Goal: Answer question/provide support: Share knowledge or assist other users

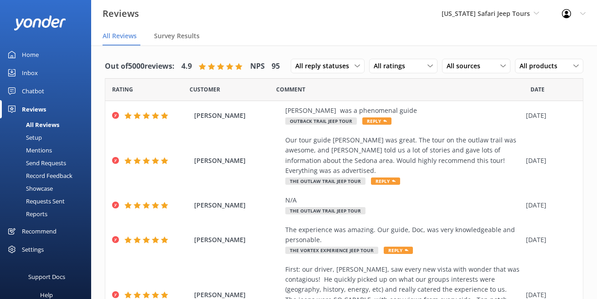
scroll to position [467, 0]
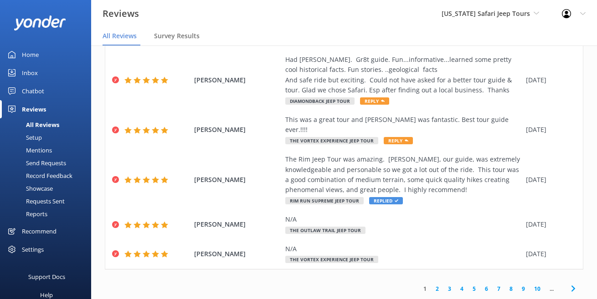
click at [47, 221] on div "Reports" at bounding box center [26, 214] width 42 height 13
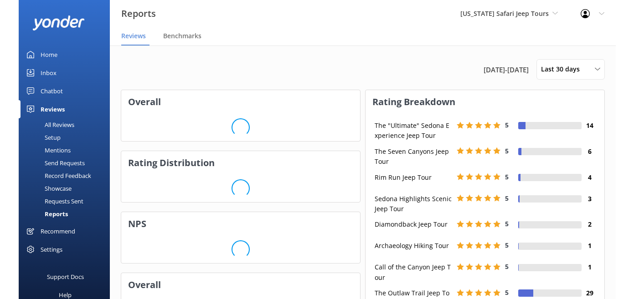
scroll to position [98, 227]
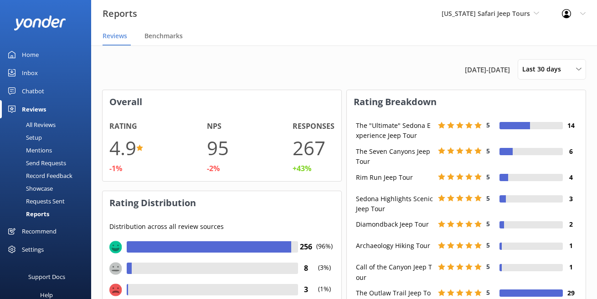
click at [287, 27] on div "Reports Arizona Safari Jeep Tours Arizona Safari Jeep Tours Arizona ATV Adventu…" at bounding box center [298, 13] width 597 height 27
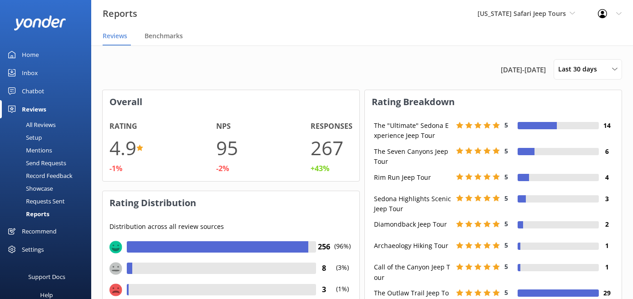
scroll to position [0, 0]
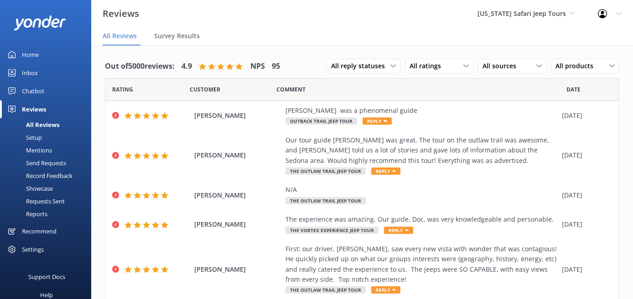
click at [38, 47] on div "Home" at bounding box center [30, 55] width 17 height 18
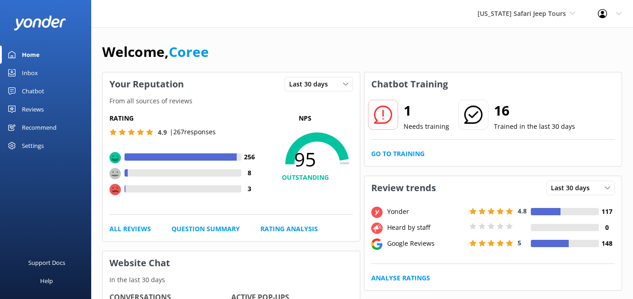
click at [44, 100] on div "Chatbot" at bounding box center [33, 91] width 22 height 18
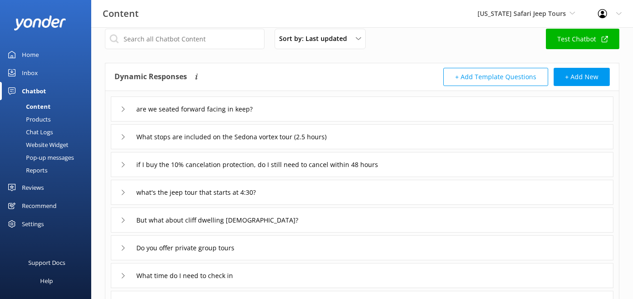
scroll to position [13, 0]
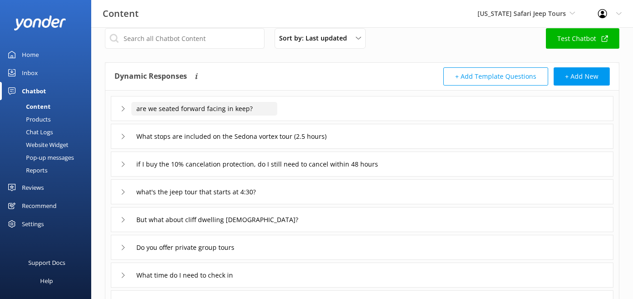
click at [277, 116] on input "are we seated forward facing in keep?" at bounding box center [204, 109] width 146 height 14
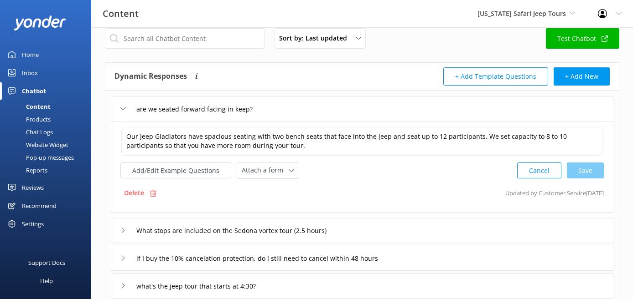
click at [136, 54] on div "Sort by: Last updated Title (A-Z) Last updated Test Chatbot" at bounding box center [362, 41] width 514 height 26
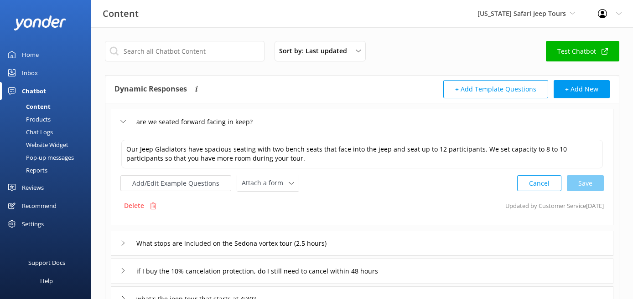
click at [126, 124] on icon at bounding box center [122, 121] width 5 height 5
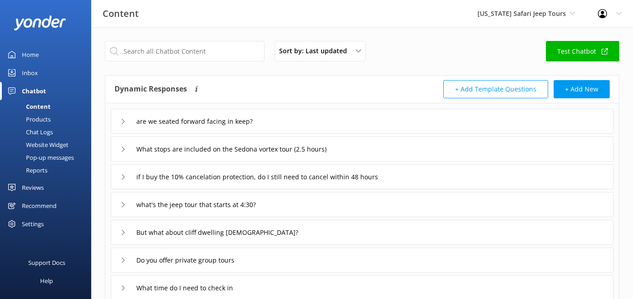
click at [47, 177] on div "Reports" at bounding box center [26, 170] width 42 height 13
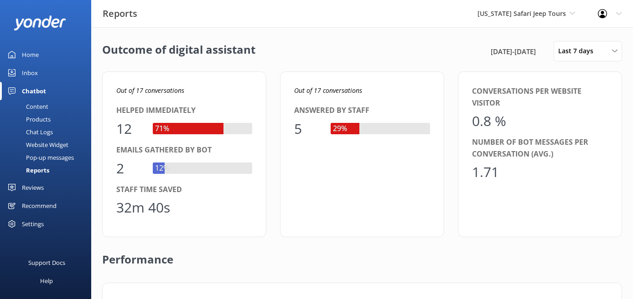
click at [44, 197] on div "Reviews" at bounding box center [33, 188] width 22 height 18
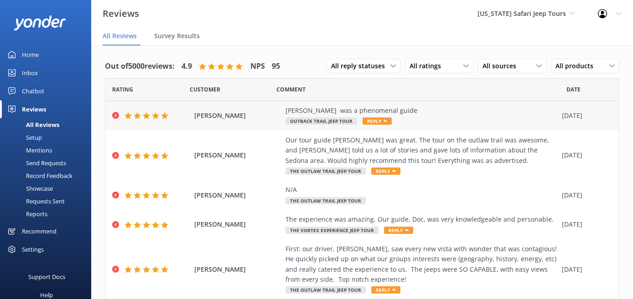
click at [268, 121] on span "Gary Melikian" at bounding box center [237, 116] width 87 height 10
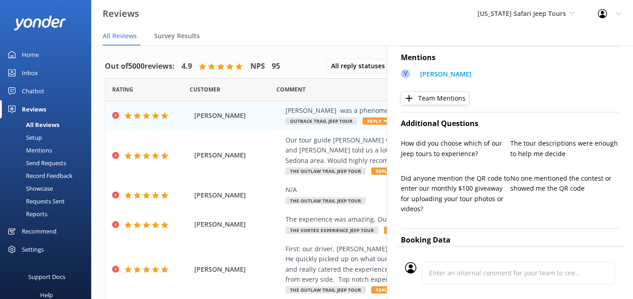
type textarea "Thanks so much, Gary! We love hearing that Vivian made your Arizona Safari Jeep…"
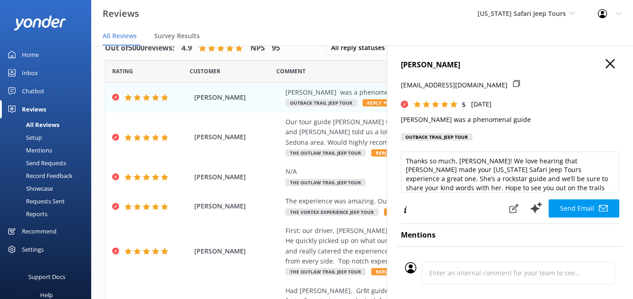
click at [597, 68] on icon "button" at bounding box center [609, 63] width 9 height 9
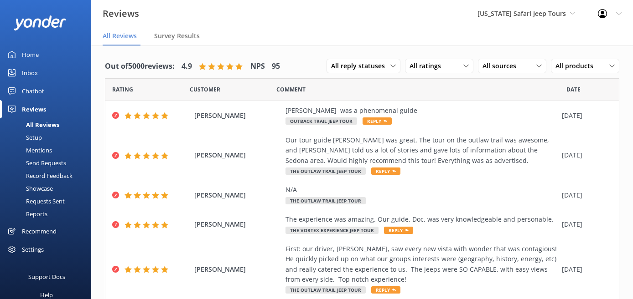
click at [42, 144] on div "Setup" at bounding box center [23, 137] width 36 height 13
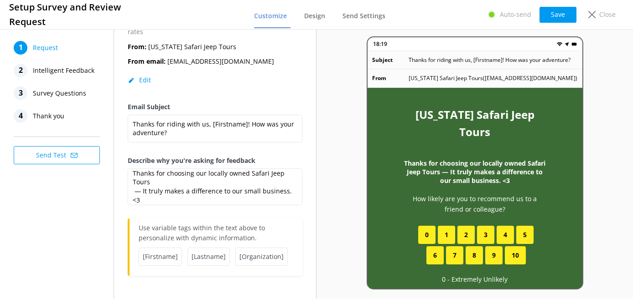
scroll to position [7, 0]
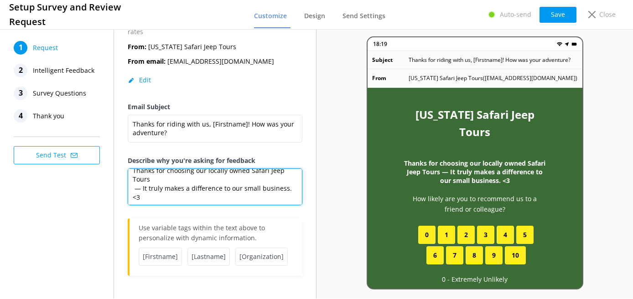
click at [250, 169] on textarea "Thanks for choosing our locally owned Safari Jeep Tours — It truly makes a diff…" at bounding box center [215, 187] width 175 height 37
click at [251, 169] on textarea "Thanks for choosing our locally owned Safari Jeep Tours — It truly makes a diff…" at bounding box center [215, 187] width 175 height 37
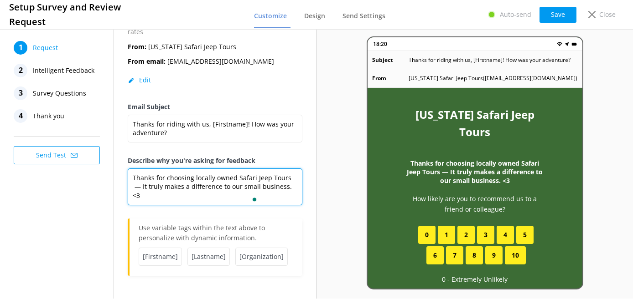
scroll to position [6, 0]
click at [177, 169] on textarea "Thanks for choosing locally owned Safari Jeep Tours — It truly makes a differen…" at bounding box center [215, 187] width 175 height 37
click at [213, 169] on textarea "Thanks for choosing locally owned Safari Jeep Tours! It truly makes a differenc…" at bounding box center [215, 187] width 175 height 37
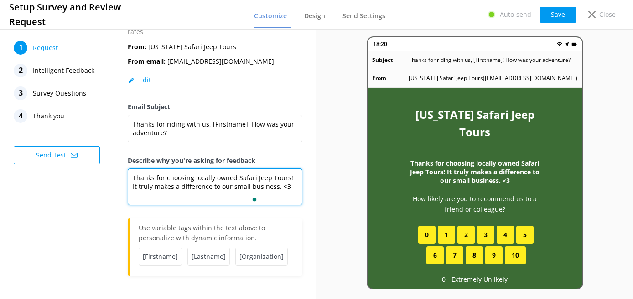
type textarea "Thanks for choosing locally owned Safari Jeep Tours! It truly makes a differenc…"
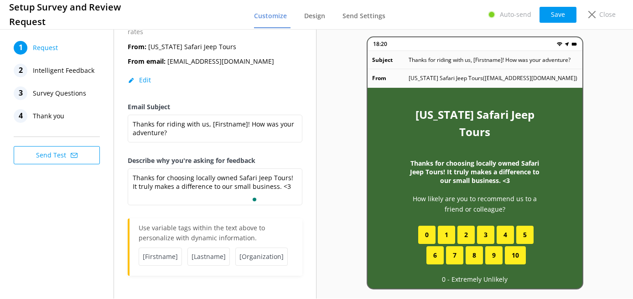
click at [69, 77] on span "Intelligent Feedback" at bounding box center [64, 71] width 62 height 14
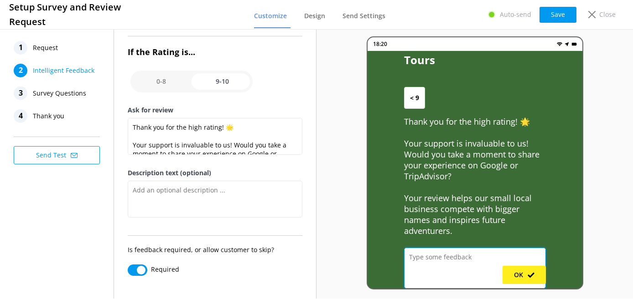
click at [433, 248] on textarea at bounding box center [475, 268] width 142 height 41
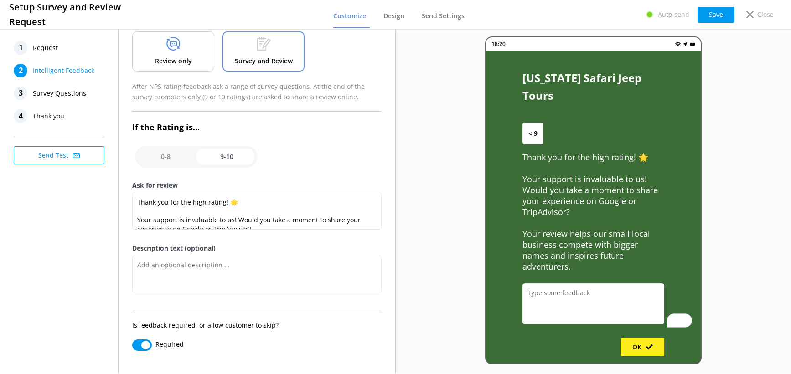
click at [55, 123] on span "Thank you" at bounding box center [48, 116] width 31 height 14
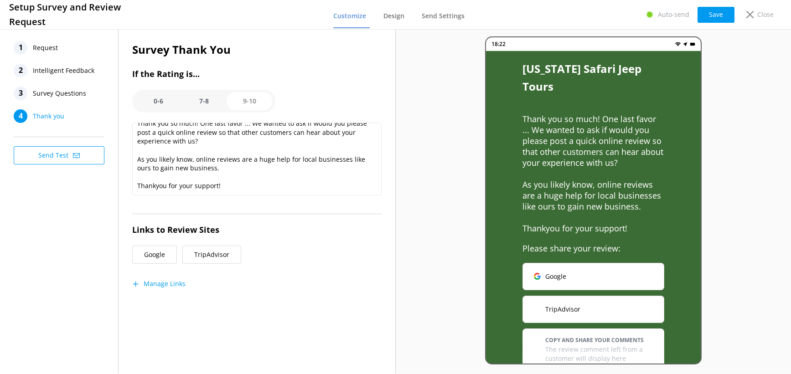
scroll to position [0, 0]
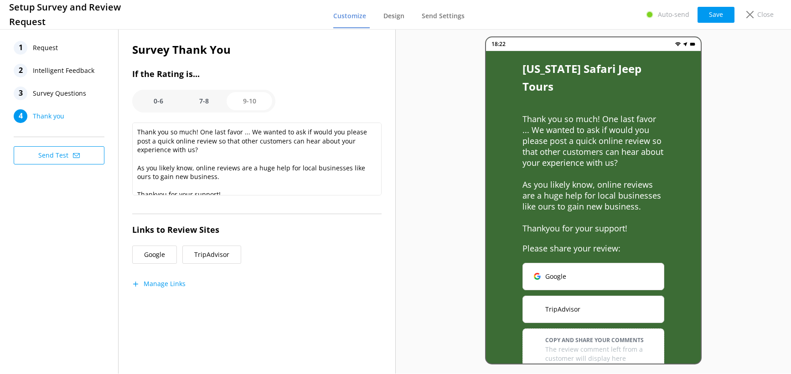
click at [77, 100] on span "Survey Questions" at bounding box center [59, 94] width 53 height 14
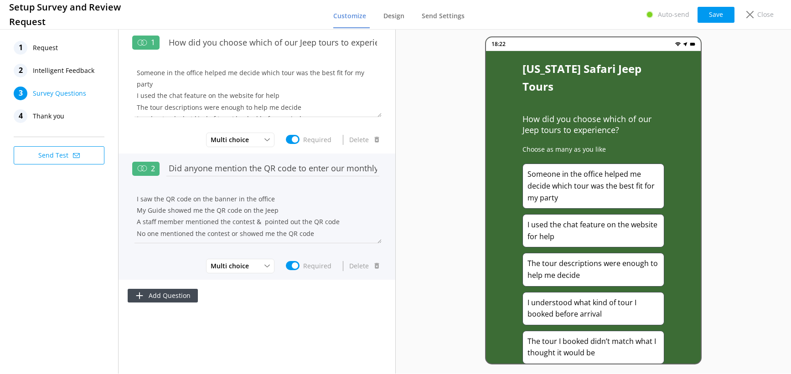
scroll to position [0, 0]
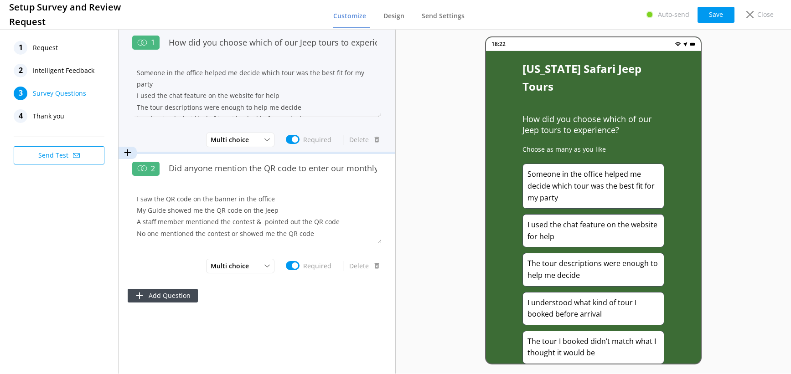
click at [286, 144] on input "Required" at bounding box center [293, 139] width 14 height 9
checkbox input "false"
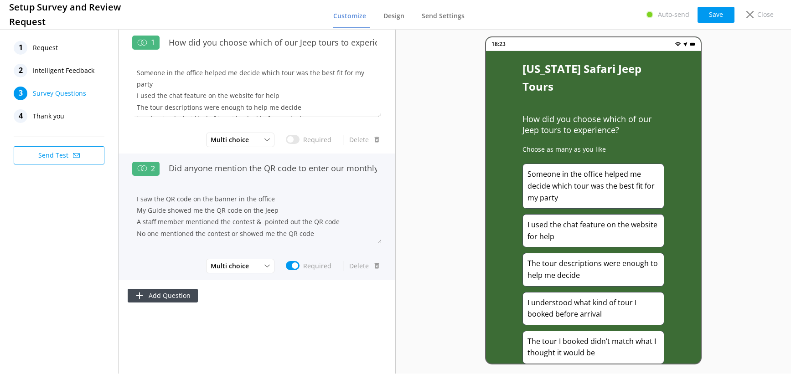
click at [286, 270] on input "Required" at bounding box center [293, 265] width 14 height 9
checkbox input "false"
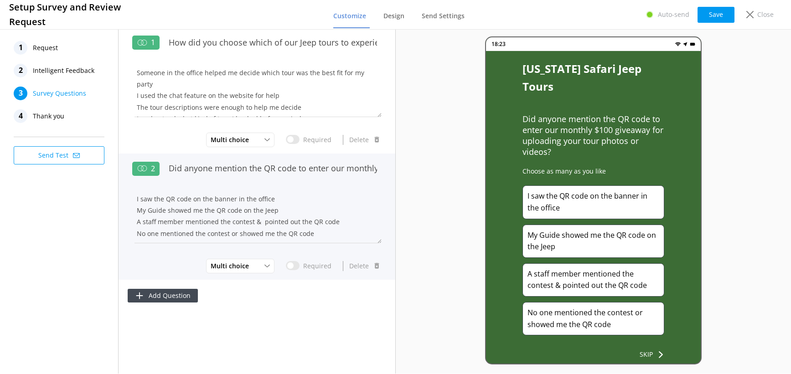
scroll to position [0, 0]
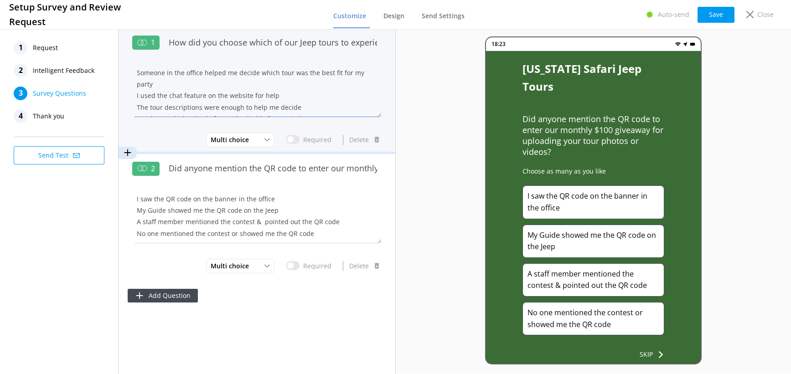
click at [304, 83] on textarea "Someone in the office helped me decide which tour was the best fit for my party…" at bounding box center [256, 89] width 249 height 55
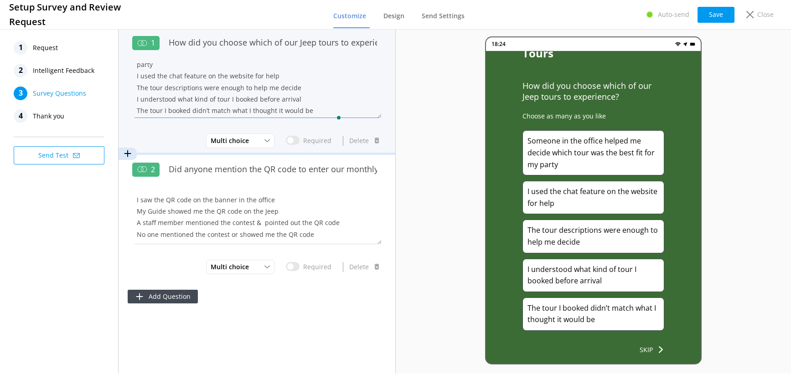
scroll to position [28, 0]
click at [365, 150] on button "Delete" at bounding box center [365, 141] width 34 height 18
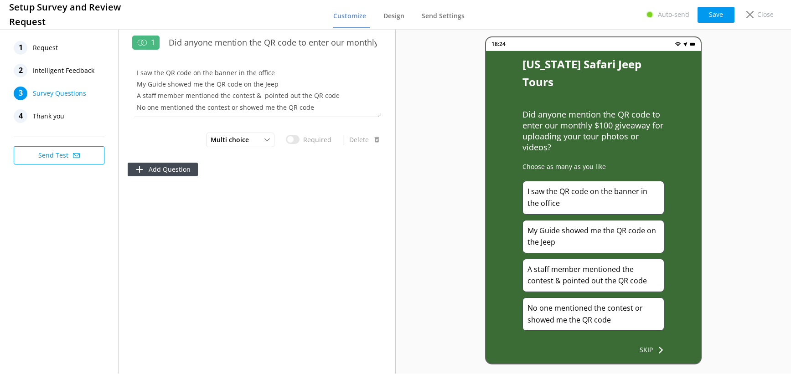
click at [83, 77] on span "Intelligent Feedback" at bounding box center [64, 71] width 62 height 14
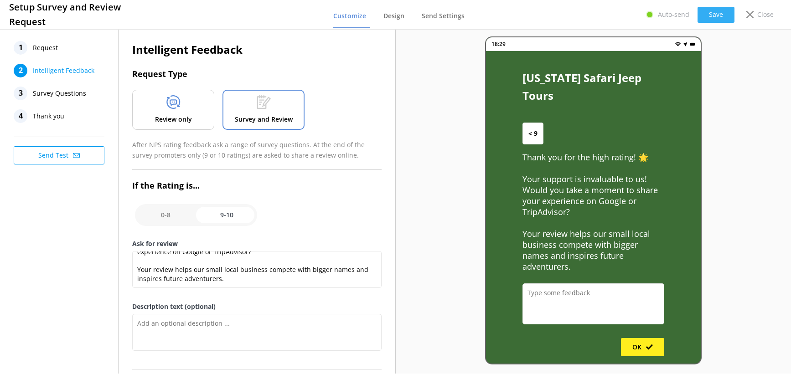
click at [597, 20] on button "Save" at bounding box center [715, 15] width 37 height 16
click at [597, 18] on use at bounding box center [749, 14] width 7 height 7
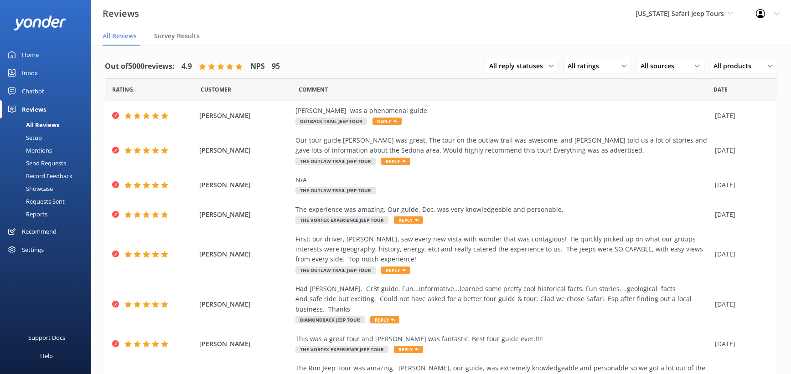
click at [44, 259] on div "Settings" at bounding box center [33, 250] width 22 height 18
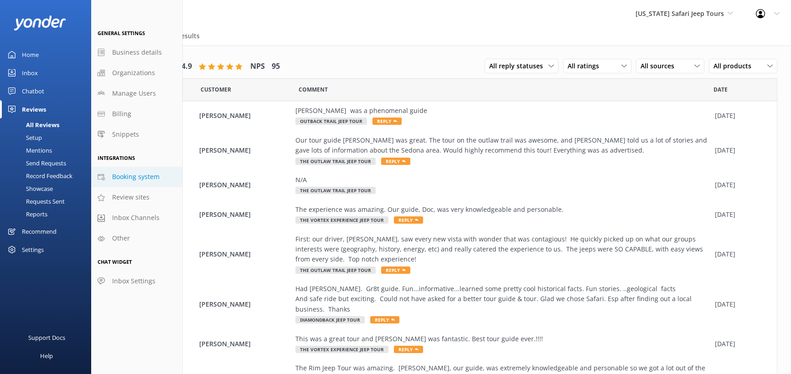
click at [160, 182] on span "Booking system" at bounding box center [135, 177] width 47 height 10
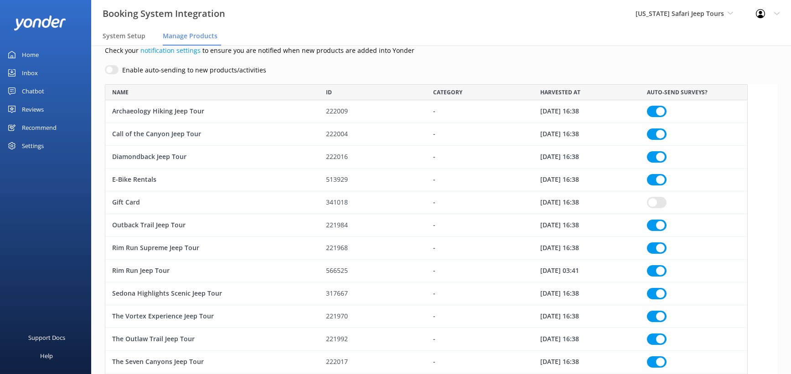
scroll to position [32, 0]
click at [145, 41] on span "System Setup" at bounding box center [124, 35] width 43 height 9
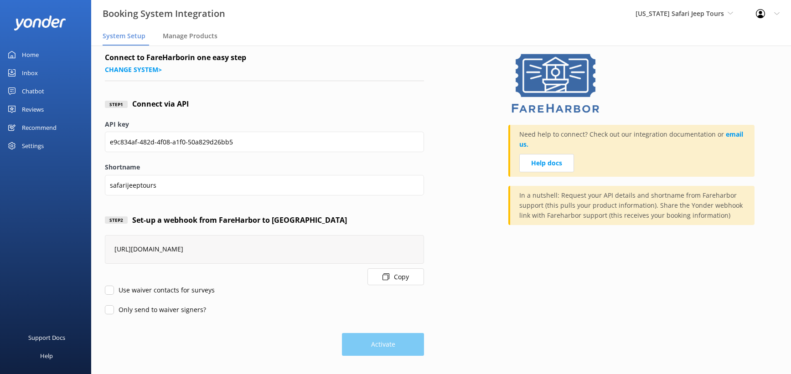
scroll to position [102, 0]
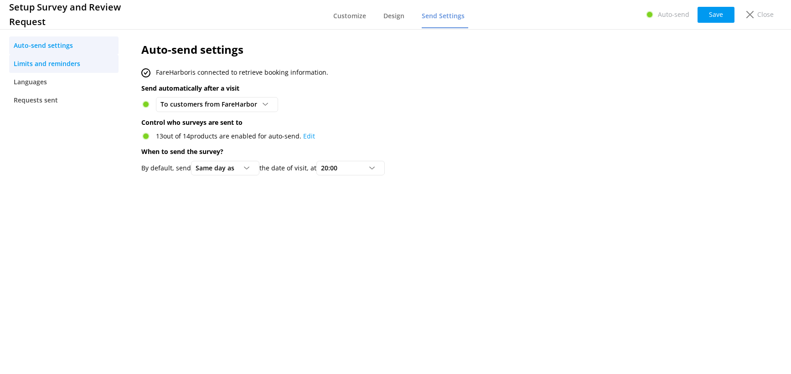
click at [80, 69] on span "Limits and reminders" at bounding box center [47, 64] width 67 height 10
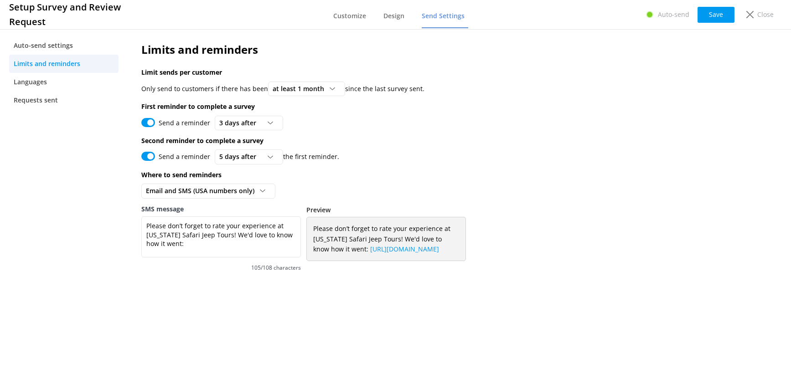
click at [384, 121] on div "Limits and reminders Limit sends per customer Only send to customers if there h…" at bounding box center [405, 161] width 554 height 269
click at [330, 94] on span "at least 1 month" at bounding box center [301, 89] width 57 height 10
click at [484, 164] on div "Send a reminder 5 days after 3 days after 5 days after 7 days after 10 days aft…" at bounding box center [404, 157] width 526 height 15
click at [54, 55] on link "Auto-send settings" at bounding box center [63, 45] width 109 height 18
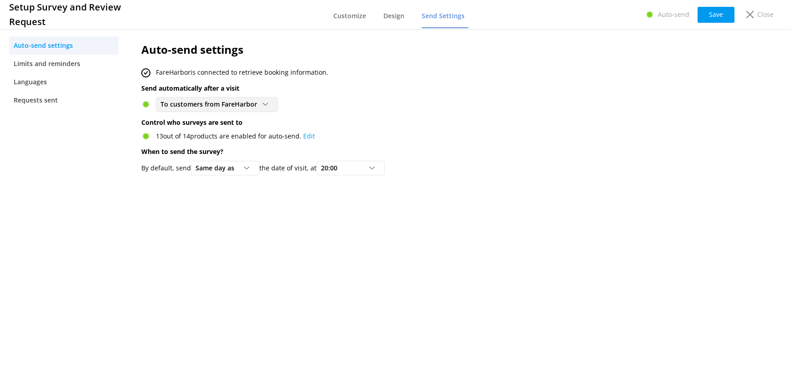
click at [263, 109] on span "To customers from FareHarbor" at bounding box center [211, 104] width 102 height 10
click at [489, 121] on div "Auto-send settings FareHarbor is connected to retrieve booking information. Sen…" at bounding box center [405, 110] width 554 height 167
click at [375, 171] on icon at bounding box center [371, 167] width 5 height 5
click at [542, 262] on div "Auto-send settings FareHarbor is connected to retrieve booking information. Sen…" at bounding box center [405, 200] width 554 height 346
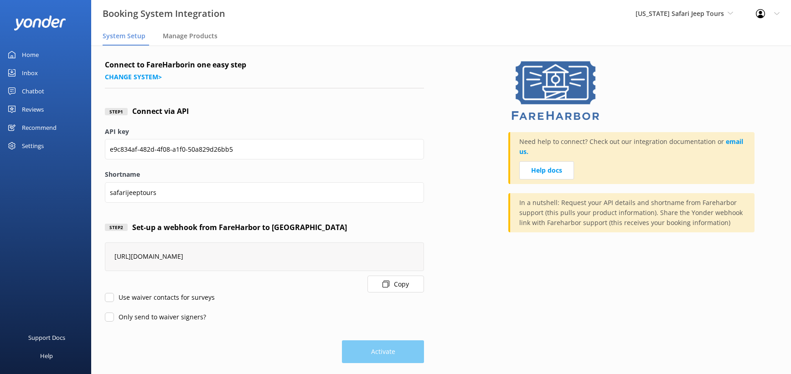
click at [36, 119] on div "Reviews" at bounding box center [33, 109] width 22 height 18
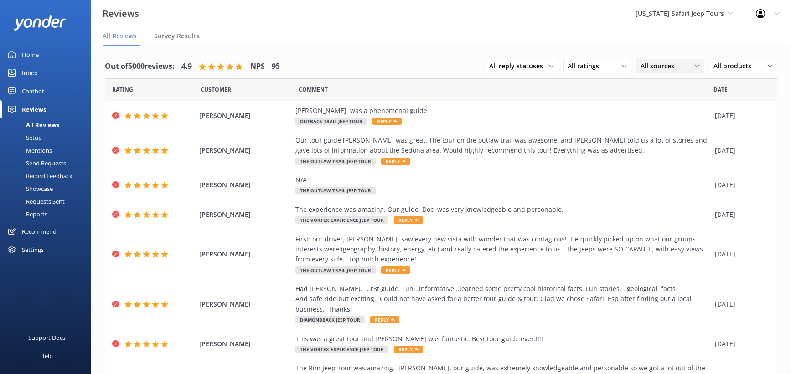
click at [640, 71] on span "All sources" at bounding box center [659, 66] width 39 height 10
click at [649, 145] on div "Google reviews" at bounding box center [675, 140] width 53 height 9
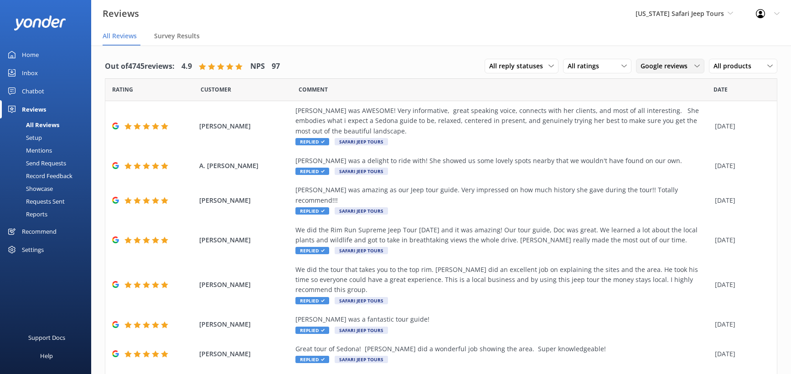
click at [640, 71] on span "Google reviews" at bounding box center [666, 66] width 52 height 10
click at [649, 108] on div "Yonder survey" at bounding box center [674, 103] width 51 height 9
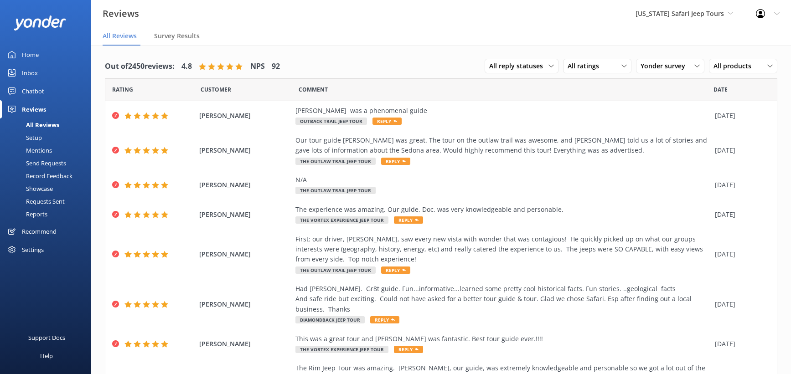
click at [40, 144] on div "Setup" at bounding box center [23, 137] width 36 height 13
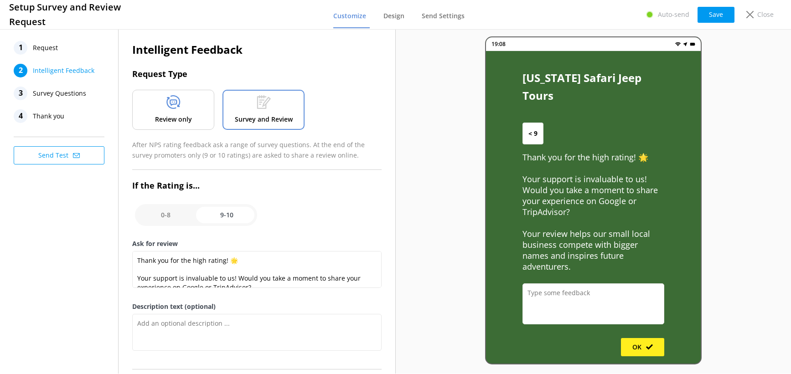
click at [180, 109] on icon at bounding box center [173, 102] width 14 height 14
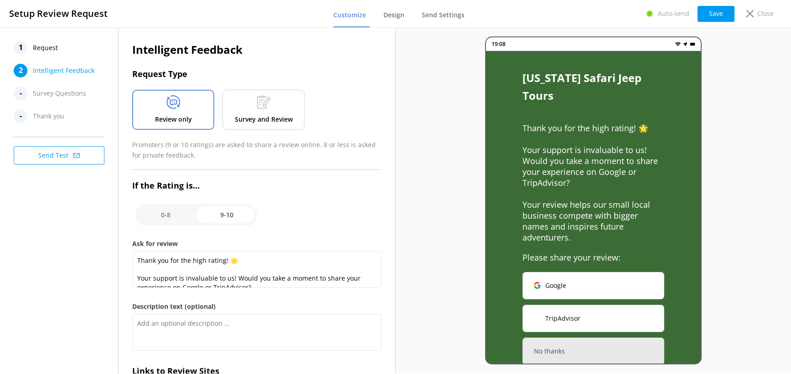
click at [271, 113] on div at bounding box center [264, 103] width 14 height 17
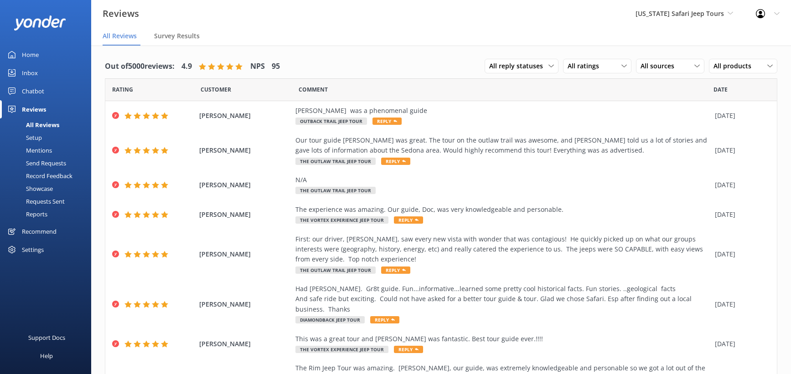
click at [39, 64] on div "Home" at bounding box center [30, 55] width 17 height 18
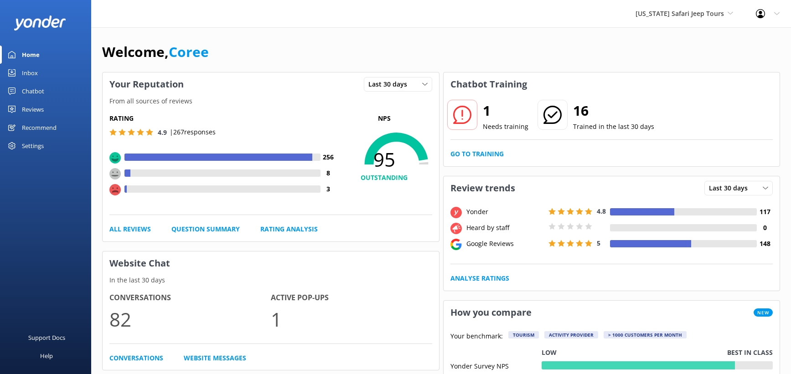
click at [504, 132] on p "Needs training" at bounding box center [506, 127] width 46 height 10
click at [500, 159] on link "Go to Training" at bounding box center [476, 154] width 53 height 10
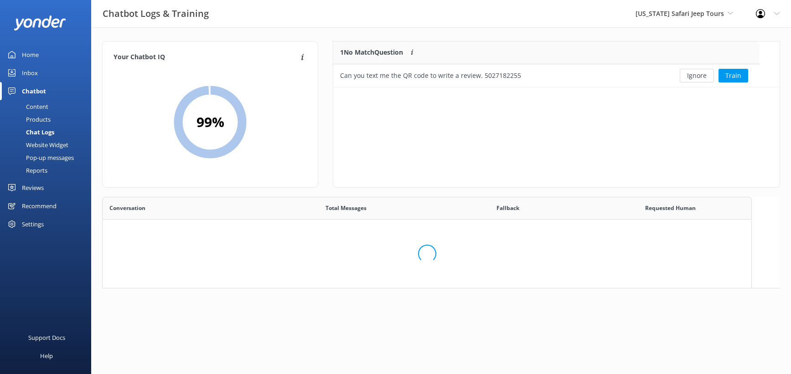
scroll to position [319, 649]
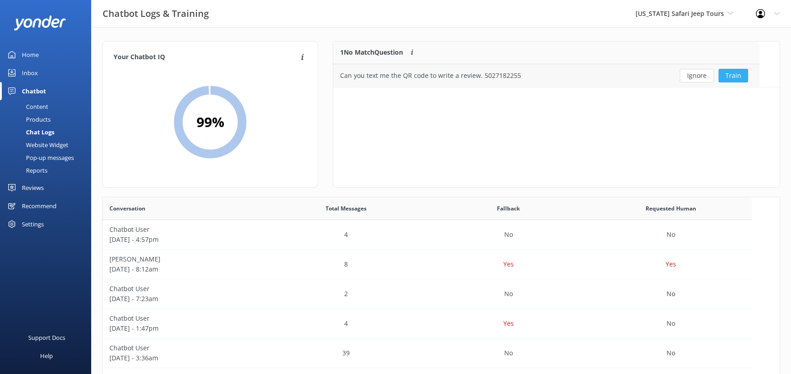
click at [748, 83] on button "Train" at bounding box center [733, 76] width 30 height 14
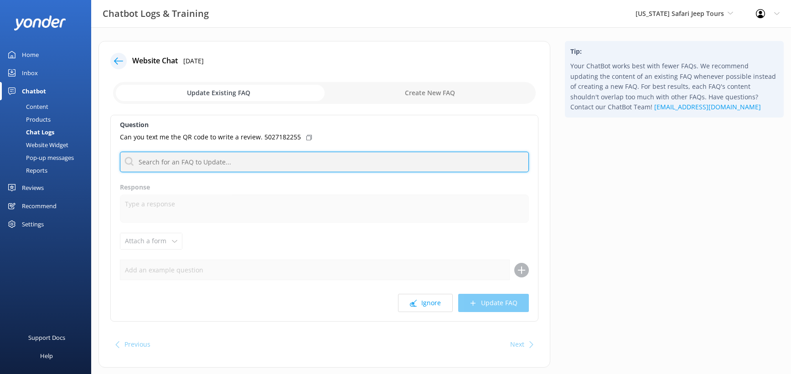
click at [261, 172] on input "text" at bounding box center [324, 162] width 409 height 21
type input "review"
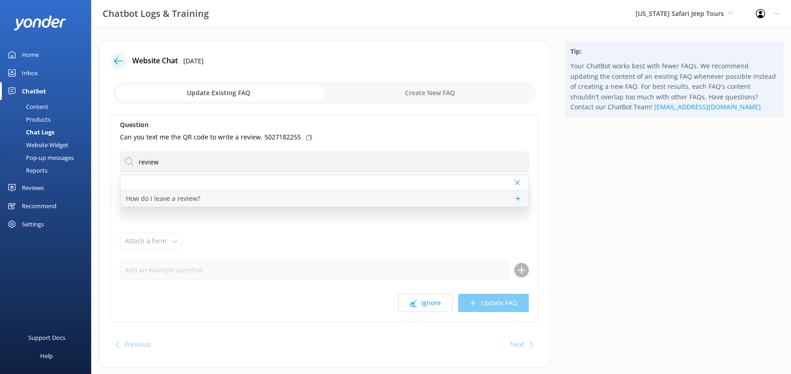
click at [200, 204] on p "How do I leave a review?" at bounding box center [163, 199] width 74 height 10
type textarea "We hope you had an amazing adventure with Safari Jeep Tours! If there's anythin…"
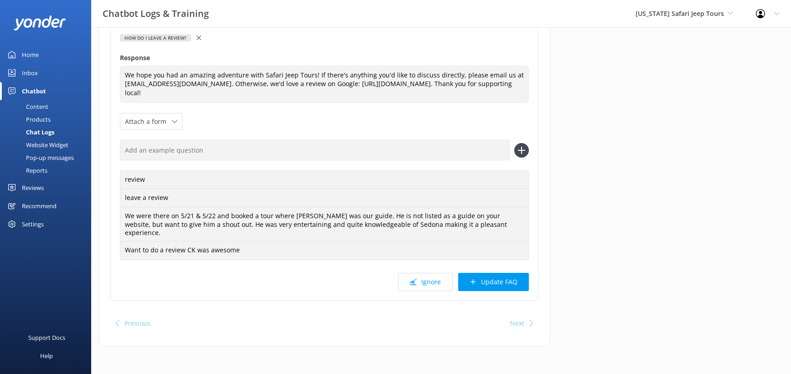
scroll to position [237, 0]
click at [497, 273] on button "Update FAQ" at bounding box center [493, 282] width 71 height 18
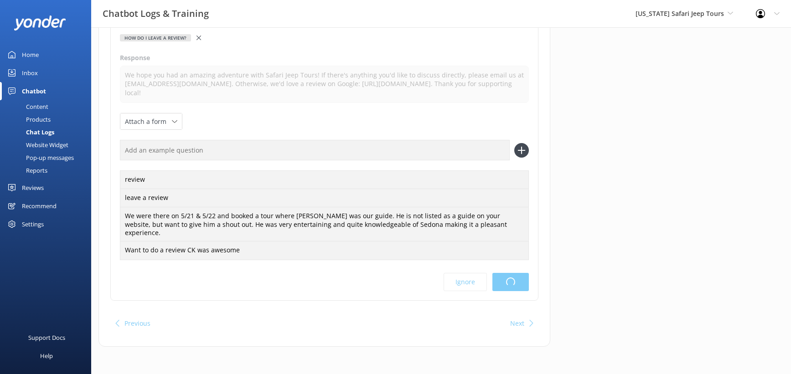
scroll to position [0, 0]
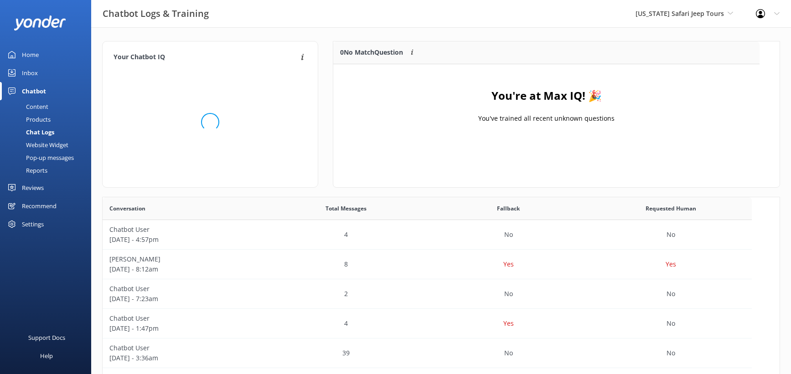
scroll to position [114, 426]
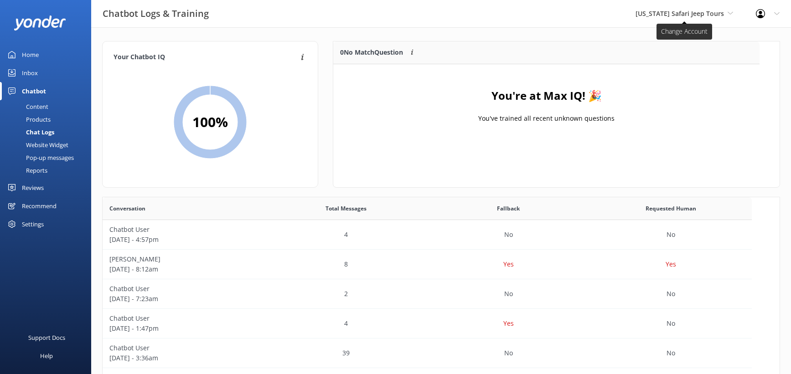
click at [635, 18] on span "[US_STATE] Safari Jeep Tours" at bounding box center [679, 13] width 88 height 9
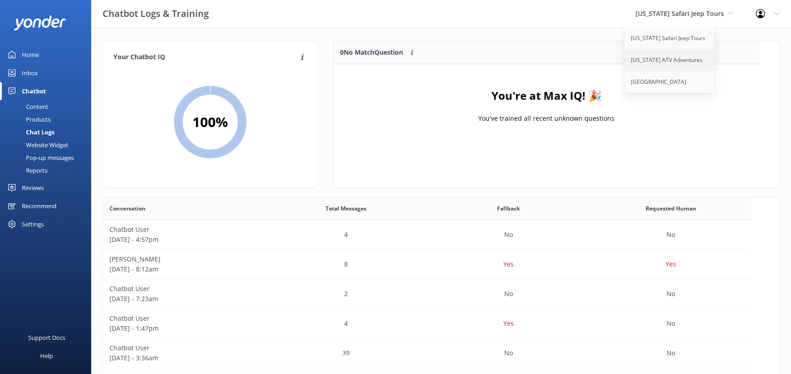
click at [624, 71] on link "[US_STATE] ATV Adventures" at bounding box center [669, 60] width 91 height 22
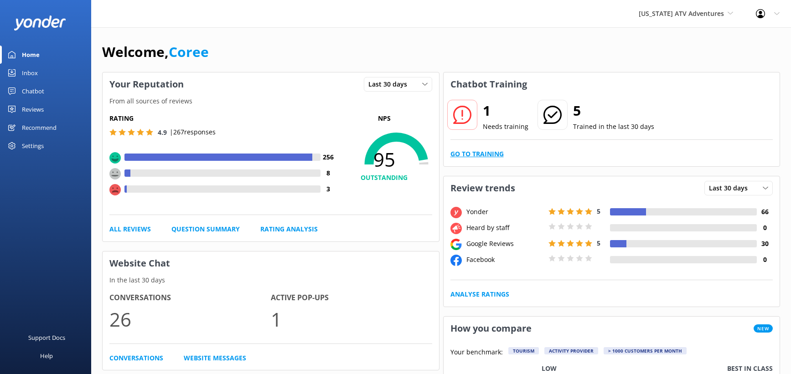
click at [493, 159] on link "Go to Training" at bounding box center [476, 154] width 53 height 10
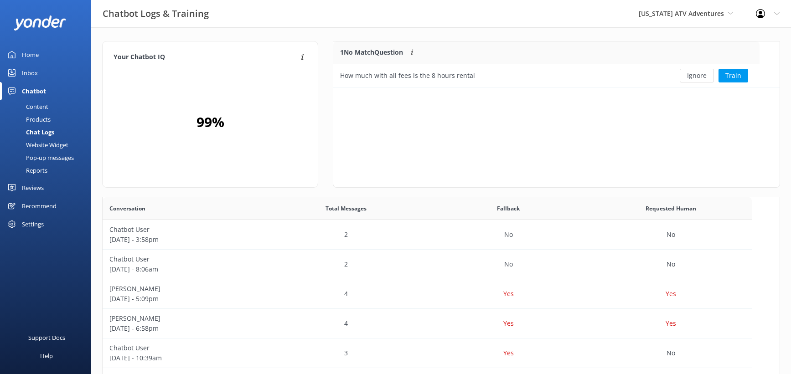
scroll to position [46, 426]
click at [745, 83] on button "Train" at bounding box center [733, 76] width 30 height 14
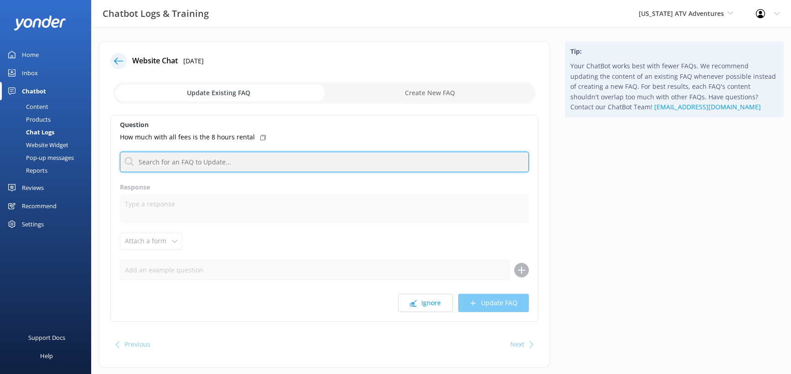
click at [312, 172] on input "text" at bounding box center [324, 162] width 409 height 21
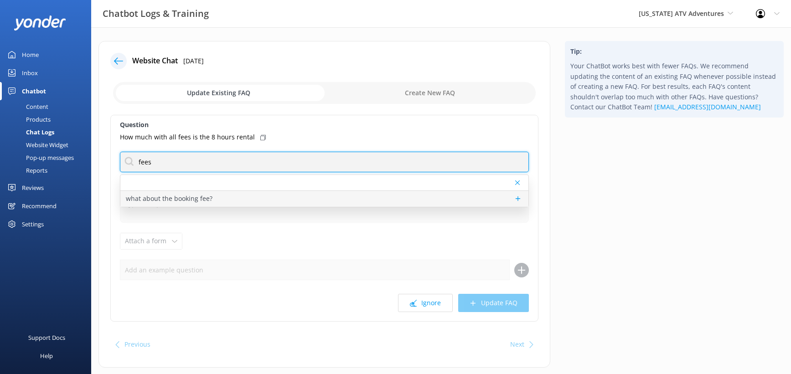
type input "fees"
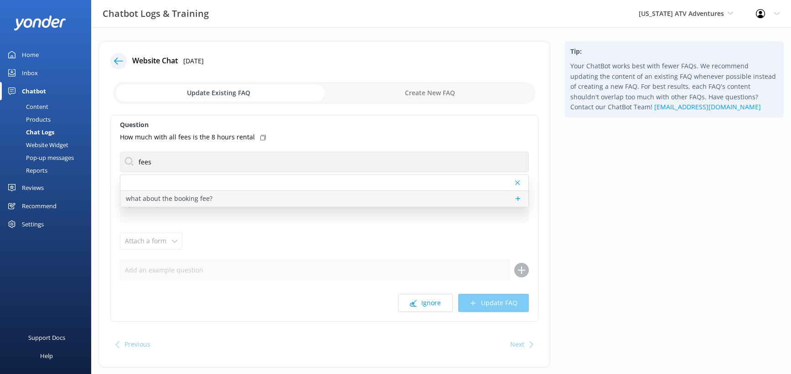
click at [297, 207] on div "what about the booking fee?" at bounding box center [324, 199] width 408 height 16
type textarea "The booking fee gets charged in full at the time of your reservation to ensure …"
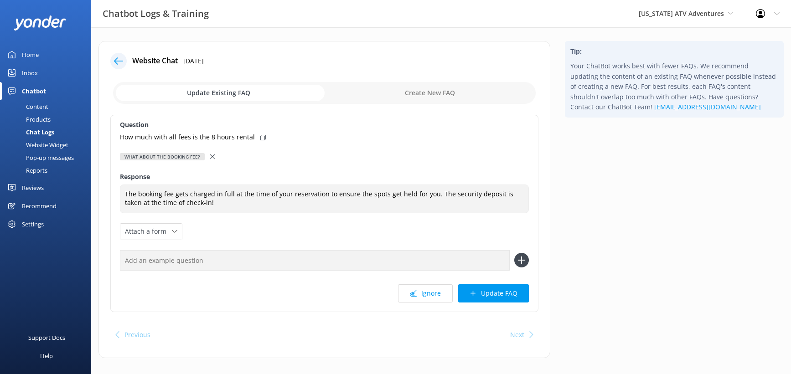
click at [215, 159] on use at bounding box center [212, 157] width 5 height 5
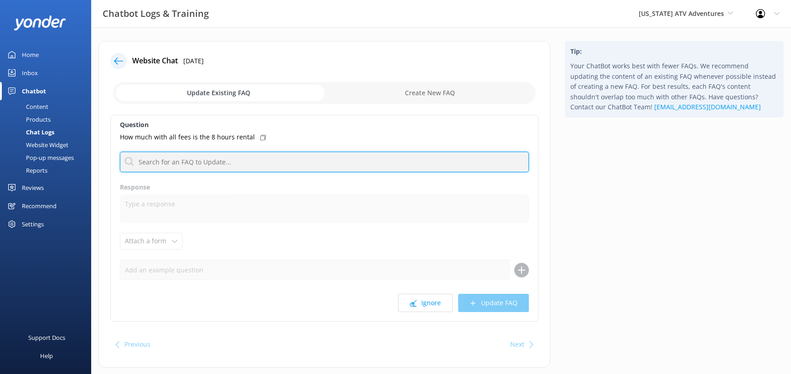
click at [232, 172] on input "text" at bounding box center [324, 162] width 409 height 21
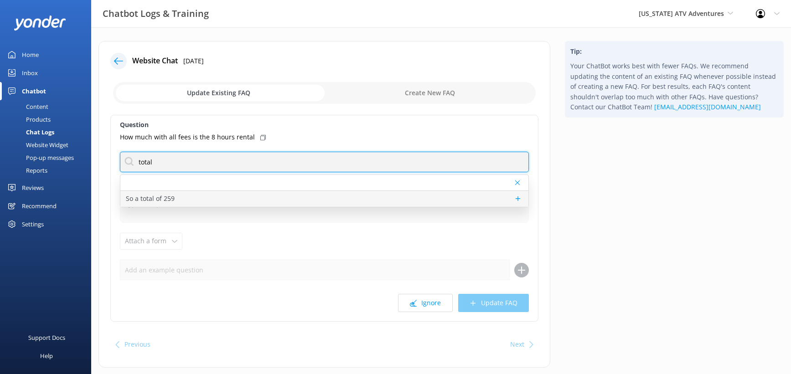
type input "total"
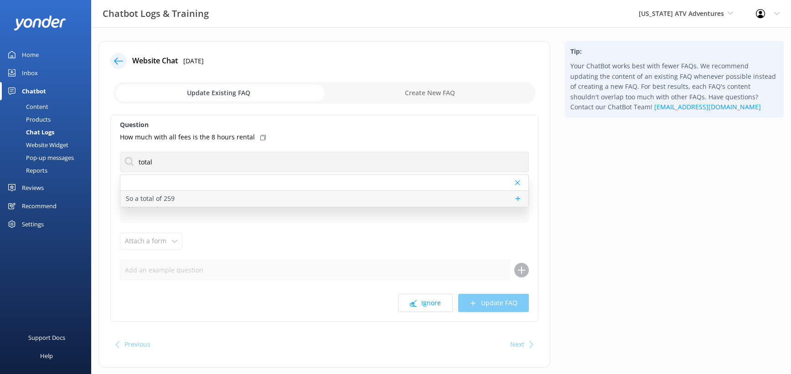
click at [175, 204] on p "So a total of 259" at bounding box center [150, 199] width 49 height 10
type textarea "Hello, Yes, that is the base price before any sales taxes, fees, or gratuities/…"
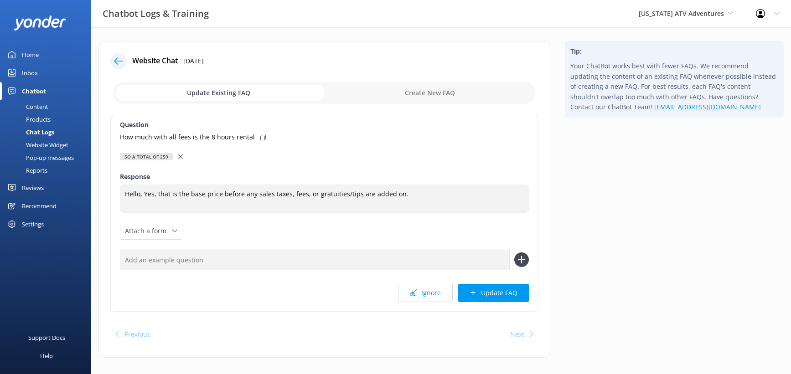
click at [123, 66] on icon at bounding box center [118, 61] width 9 height 9
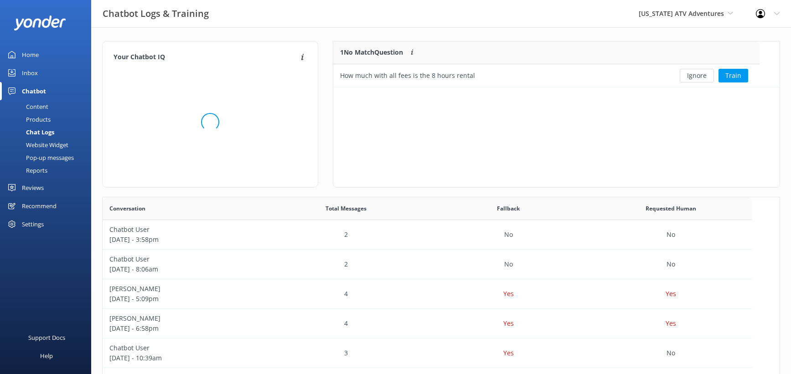
scroll to position [46, 426]
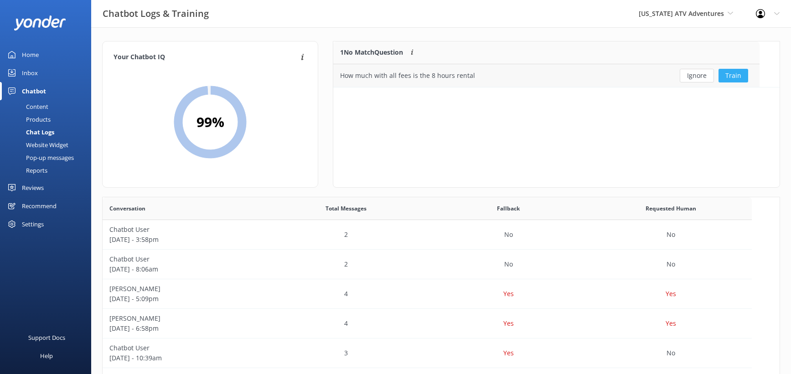
click at [748, 83] on button "Train" at bounding box center [733, 76] width 30 height 14
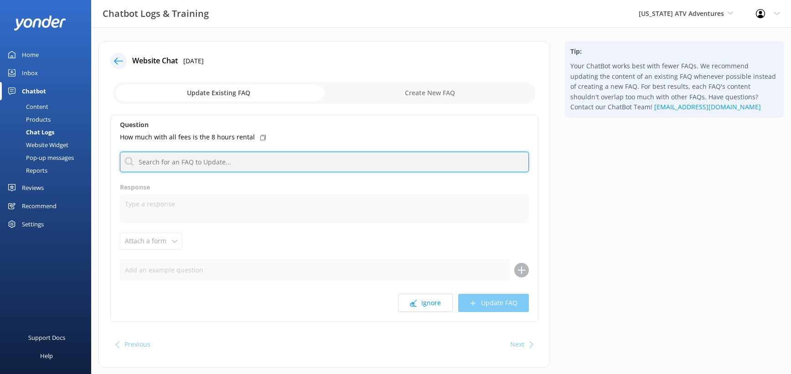
click at [244, 172] on input "text" at bounding box center [324, 162] width 409 height 21
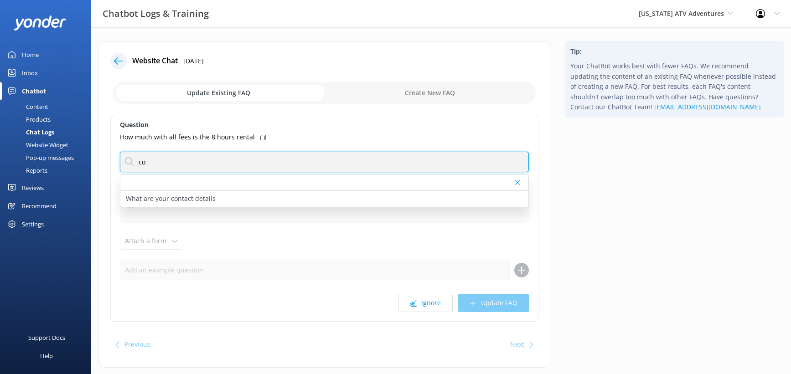
type input "c"
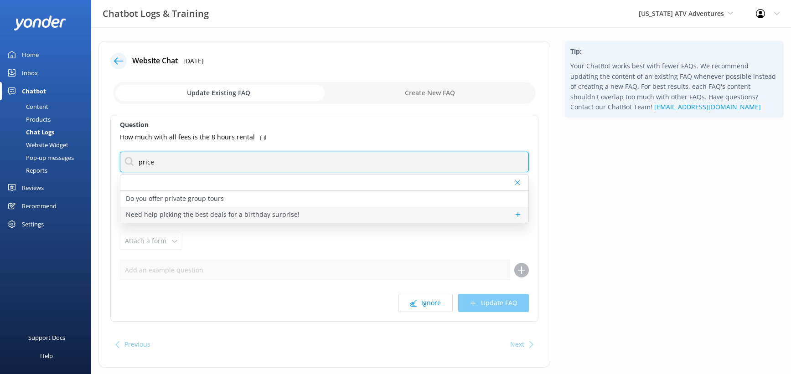
type input "price"
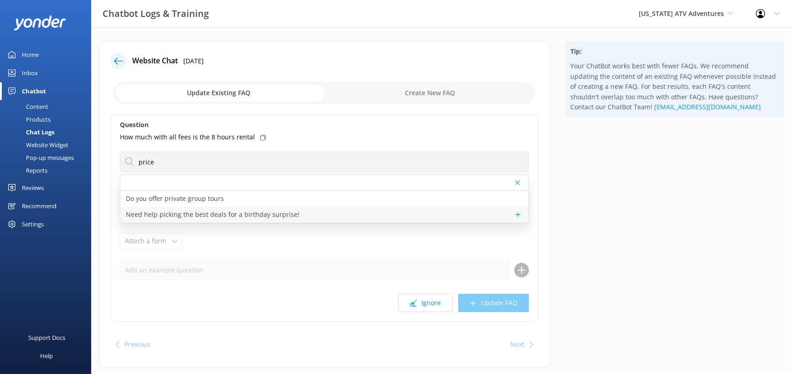
click at [213, 220] on p "Need help picking the best deals for a birthday surprise!" at bounding box center [213, 215] width 174 height 10
type textarea "Please, call us to discuss your options at 928-282-8540."
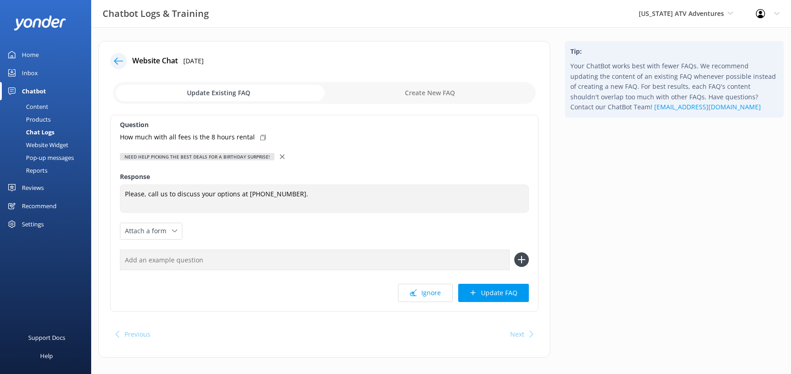
click at [284, 159] on icon at bounding box center [282, 157] width 5 height 5
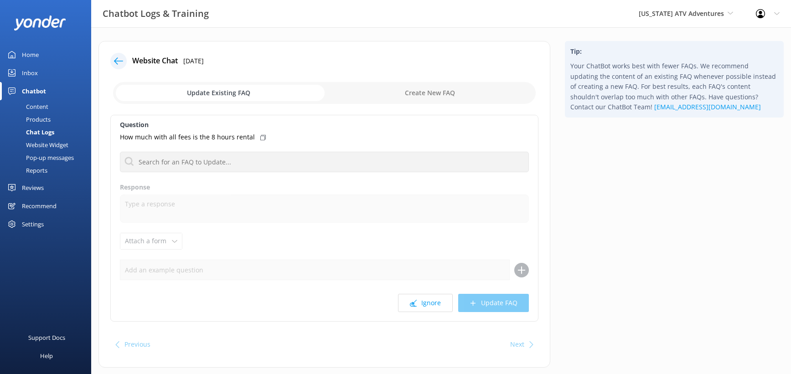
click at [266, 140] on icon at bounding box center [262, 137] width 5 height 5
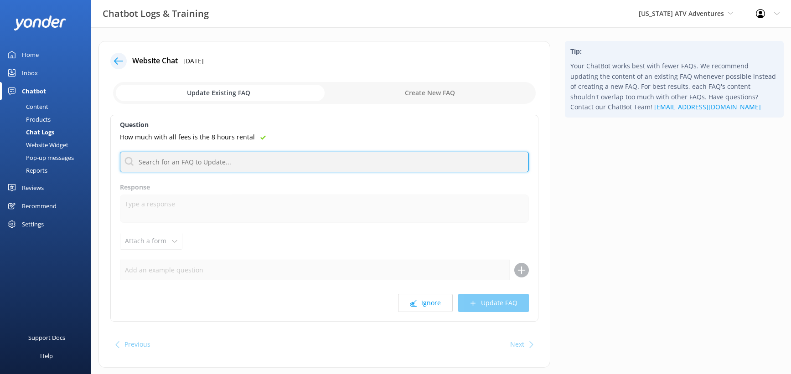
click at [227, 172] on input "text" at bounding box center [324, 162] width 409 height 21
paste input "Our rental rates vary depending on the vehicle, season, and add-on options. The…"
type input "Our rental rates vary depending on the vehicle, season, and add-on options. The…"
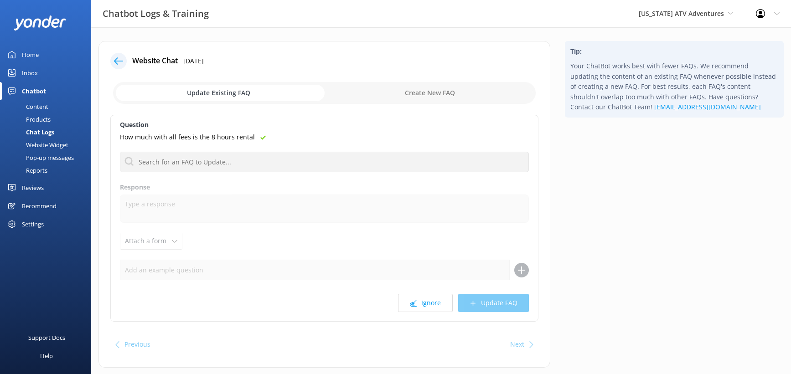
click at [433, 104] on input "checkbox" at bounding box center [324, 93] width 423 height 22
checkbox input "true"
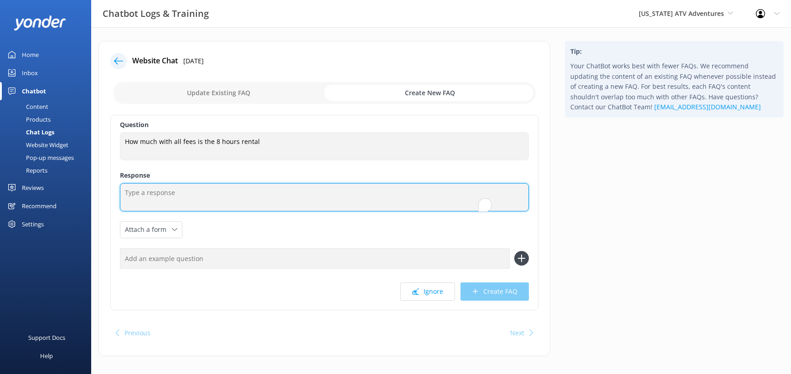
click at [272, 211] on textarea "To enrich screen reader interactions, please activate Accessibility in Grammarl…" at bounding box center [324, 197] width 409 height 28
paste textarea "Our rental rates vary depending on the vehicle, season, and add-on options. The…"
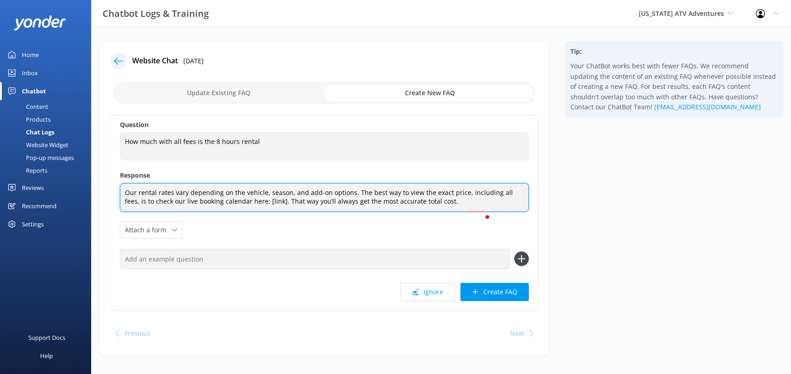
click at [457, 212] on textarea "Our rental rates vary depending on the vehicle, season, and add-on options. The…" at bounding box center [324, 197] width 409 height 29
click at [324, 212] on textarea "Our rental rates vary depending on the vehicle, season, and add-on options. The…" at bounding box center [324, 197] width 409 height 29
click at [415, 212] on textarea "Our rental rates vary depending on the vehicle, season, and add-on options. The…" at bounding box center [324, 197] width 409 height 29
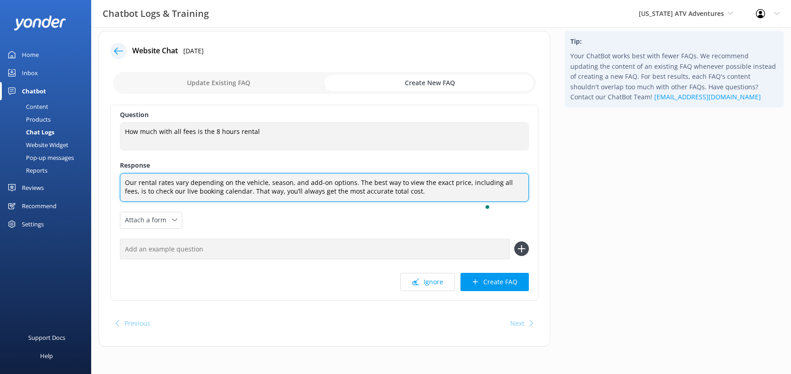
scroll to position [11, 0]
type textarea "Our rental rates vary depending on the vehicle, season, and add-on options. The…"
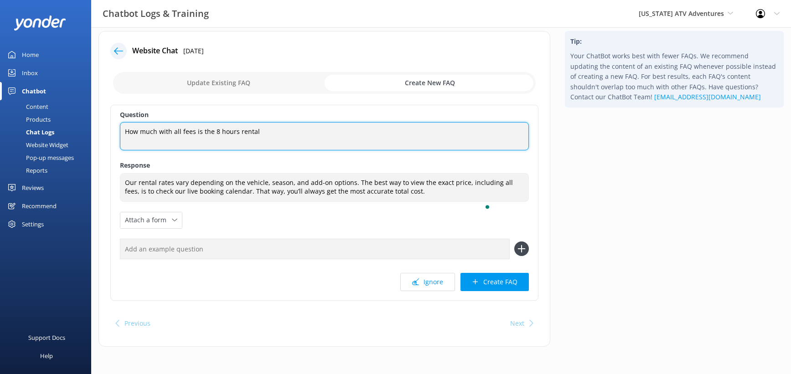
click at [293, 150] on textarea "How much with all fees is the 8 hours rental" at bounding box center [324, 136] width 409 height 28
type textarea "How much with all fees is the 8 hour rental"
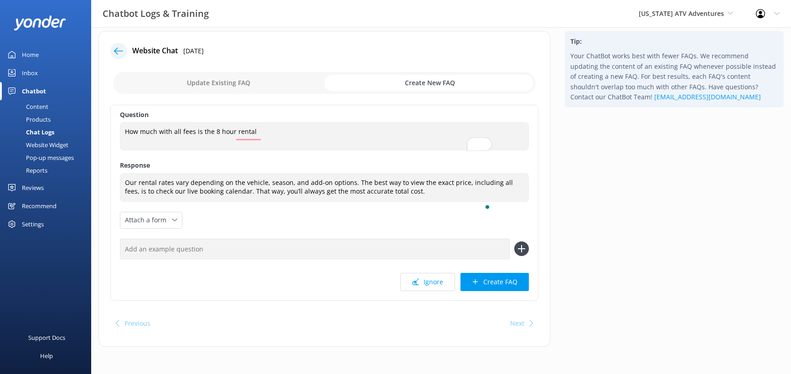
click at [411, 239] on input "text" at bounding box center [315, 249] width 390 height 21
type input "What is the total price"
click at [520, 245] on use at bounding box center [522, 249] width 8 height 8
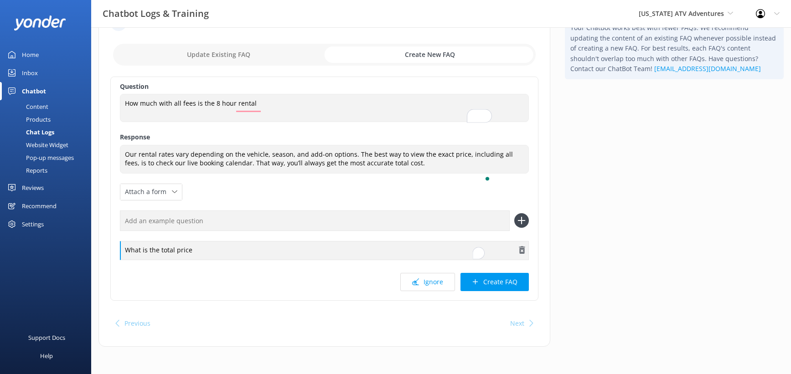
click at [313, 260] on div "What is the total price" at bounding box center [324, 250] width 409 height 19
click at [291, 231] on input "text" at bounding box center [315, 221] width 390 height 21
click at [227, 231] on input "How much is the total with all fees" at bounding box center [315, 221] width 390 height 21
type input "How much is the half day rental with all fees"
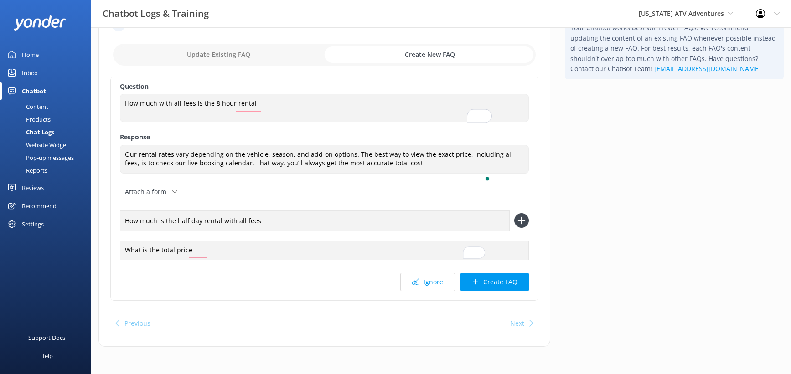
click at [522, 225] on use at bounding box center [522, 221] width 8 height 8
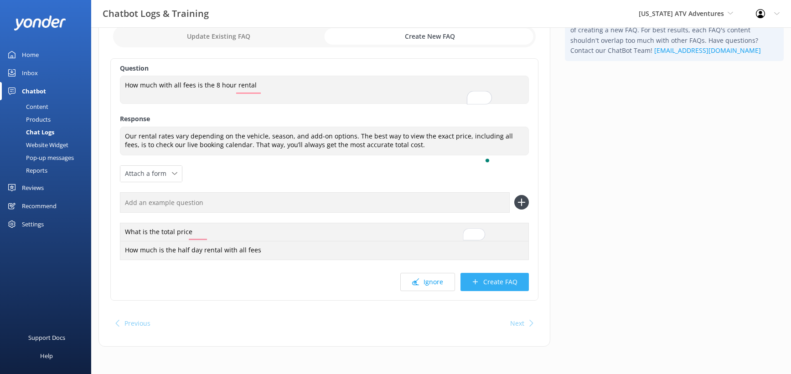
click at [485, 291] on button "Create FAQ" at bounding box center [494, 282] width 68 height 18
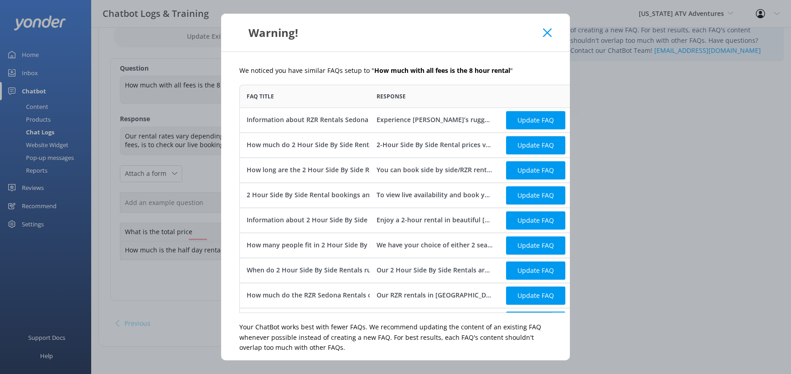
scroll to position [228, 390]
click at [276, 150] on div "How much do 2 Hour Side By Side Rentals cost" at bounding box center [320, 145] width 146 height 10
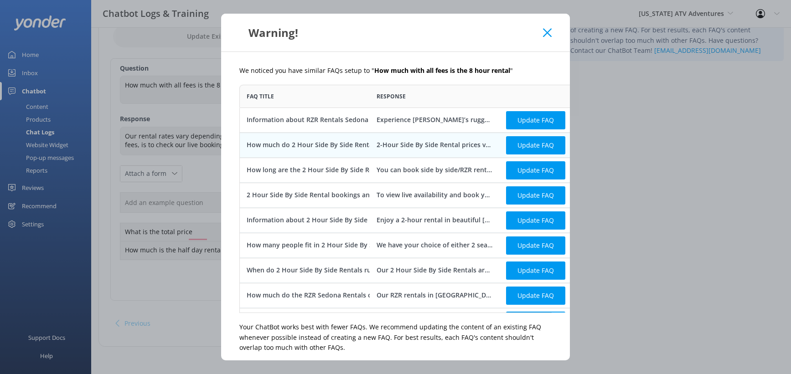
click at [376, 150] on div "2-Hour Side By Side Rental prices vary depending on the season and availability…" at bounding box center [434, 145] width 116 height 10
click at [396, 150] on div "2-Hour Side By Side Rental prices vary depending on the season and availability…" at bounding box center [434, 145] width 116 height 10
click at [428, 150] on div "2-Hour Side By Side Rental prices vary depending on the season and availability…" at bounding box center [434, 145] width 116 height 10
drag, startPoint x: 584, startPoint y: 38, endPoint x: 557, endPoint y: 88, distance: 56.3
click at [558, 88] on div "Warning! We noticed you have similar FAQs setup to " How much with all fees is …" at bounding box center [395, 187] width 791 height 374
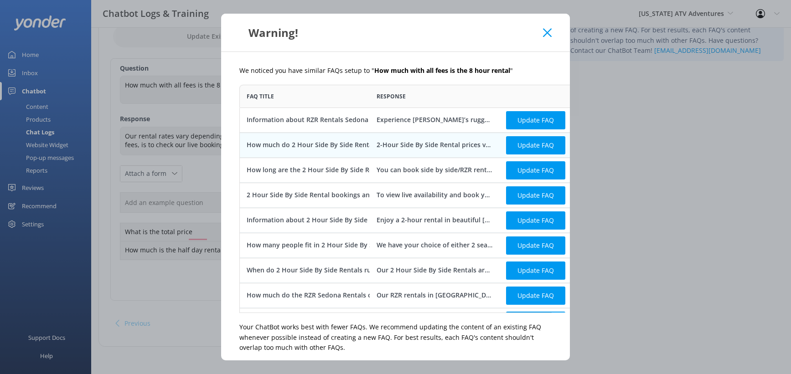
click at [552, 37] on icon at bounding box center [547, 32] width 9 height 9
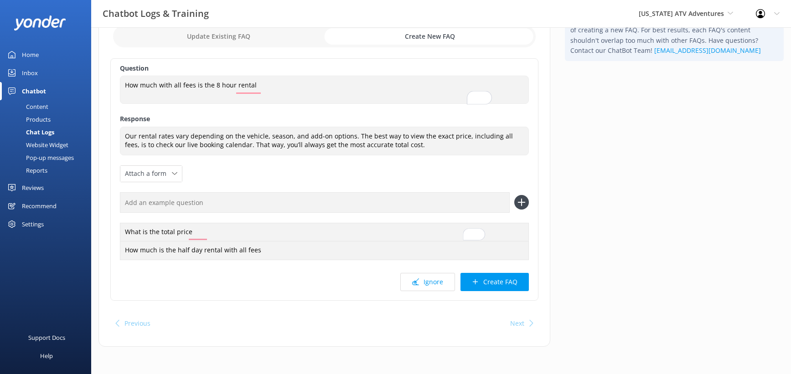
click at [44, 113] on div "Content" at bounding box center [26, 106] width 43 height 13
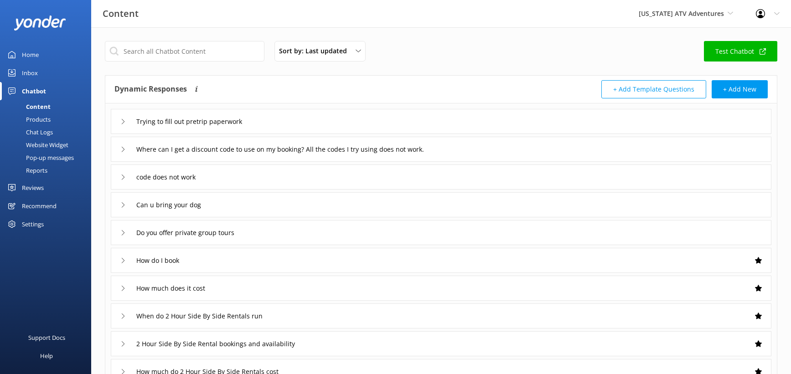
click at [274, 98] on div "Dynamic Responses The chatbot will generate a response based on the content inf…" at bounding box center [277, 89] width 327 height 18
click at [237, 62] on input "text" at bounding box center [185, 51] width 160 height 21
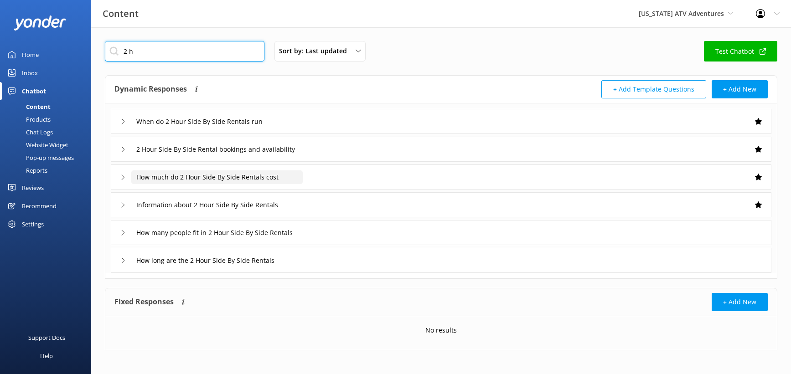
type input "2 h"
click at [217, 184] on input "How much do 2 Hour Side By Side Rentals cost" at bounding box center [216, 177] width 171 height 14
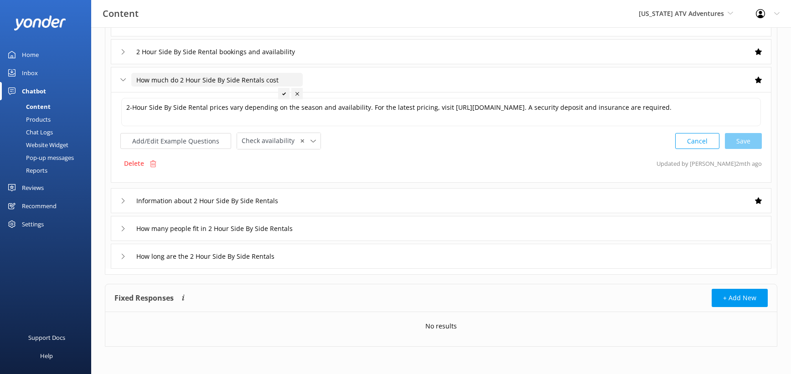
scroll to position [138, 0]
click at [303, 263] on input "How long are the 2 Hour Side By Side Rentals" at bounding box center [216, 257] width 171 height 14
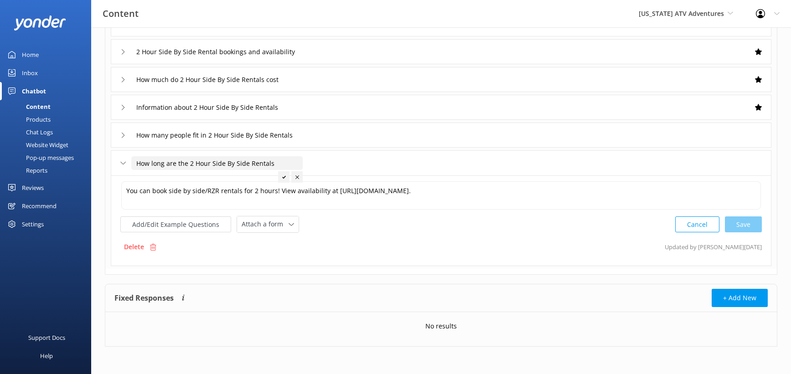
click at [299, 179] on icon at bounding box center [297, 177] width 4 height 4
click at [325, 142] on input "How many people fit in 2 Hour Side By Side Rentals" at bounding box center [227, 136] width 193 height 14
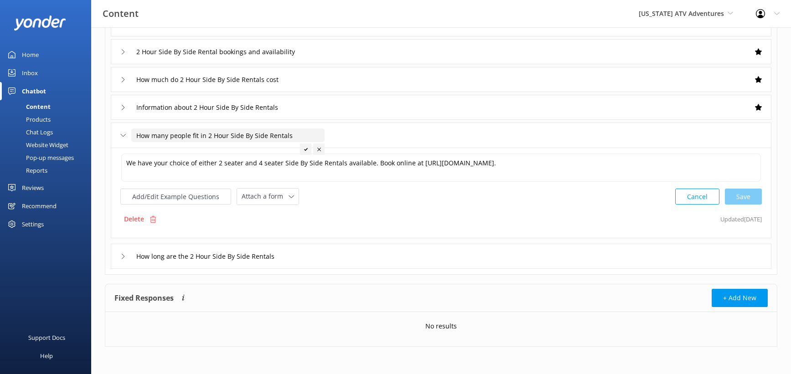
scroll to position [98, 0]
click at [306, 114] on input "Information about 2 Hour Side By Side Rentals" at bounding box center [218, 108] width 175 height 14
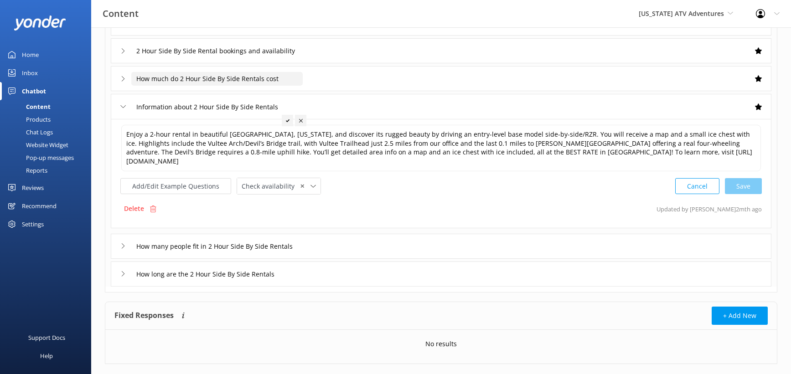
click at [269, 86] on input "How much do 2 Hour Side By Side Rentals cost" at bounding box center [216, 79] width 171 height 14
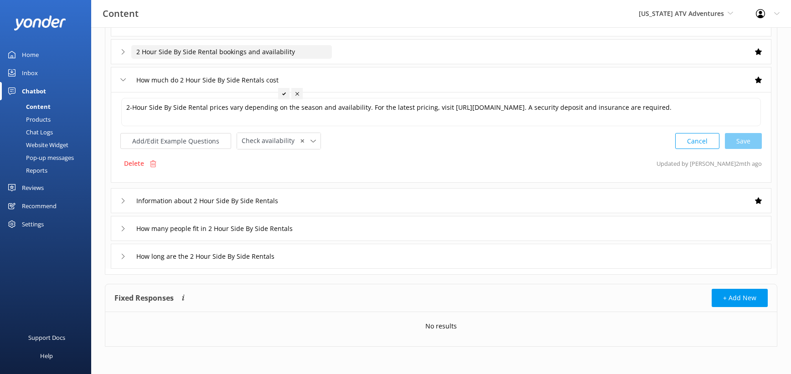
click at [239, 59] on input "2 Hour Side By Side Rental bookings and availability" at bounding box center [231, 52] width 201 height 14
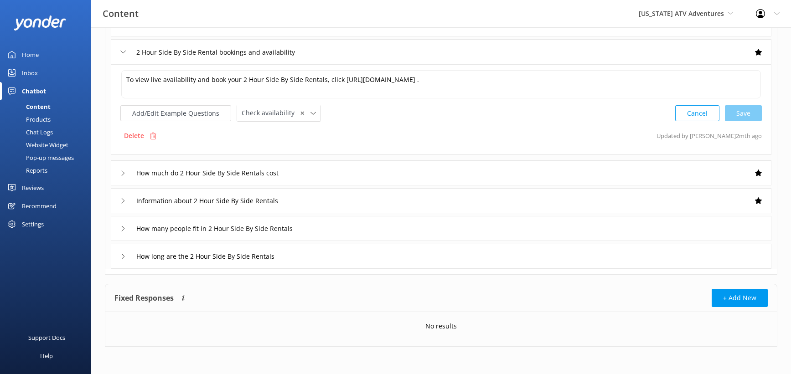
click at [33, 197] on div "Reviews" at bounding box center [33, 188] width 22 height 18
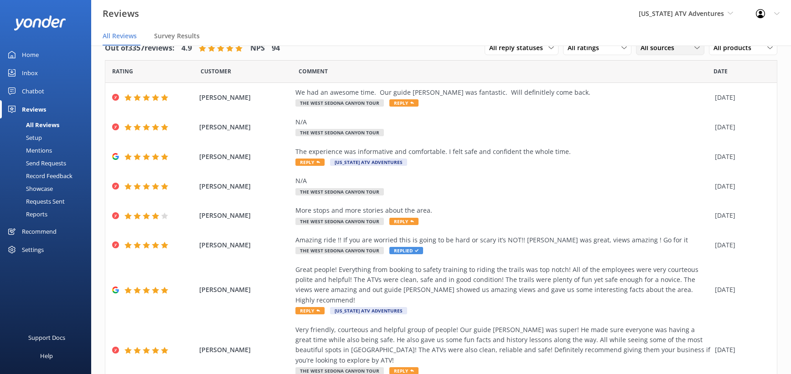
click at [640, 53] on span "All sources" at bounding box center [659, 48] width 39 height 10
click at [641, 144] on use at bounding box center [645, 140] width 8 height 8
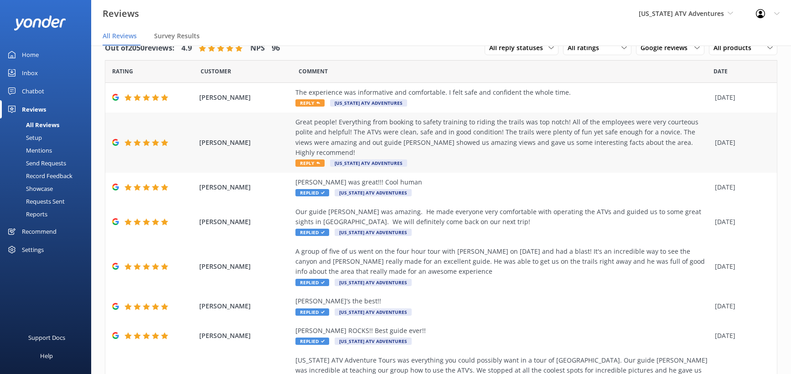
click at [325, 167] on span "Reply" at bounding box center [309, 163] width 29 height 7
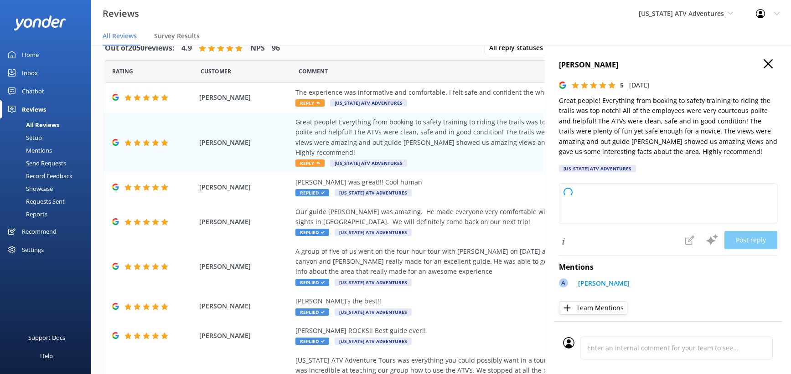
type textarea "Thank you so much for your wonderful review! We're thrilled to hear you had a g…"
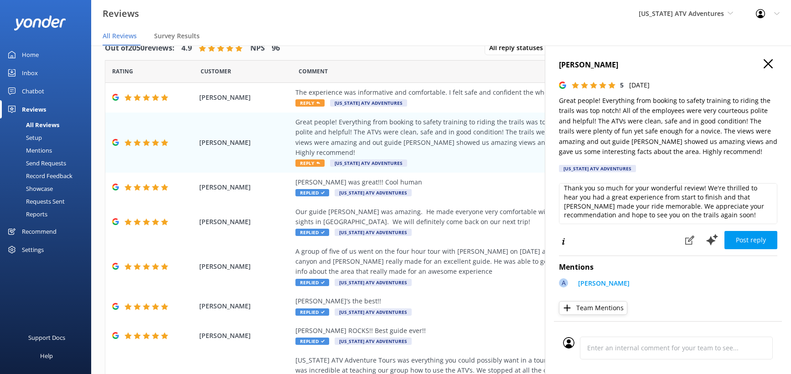
scroll to position [4, 0]
click at [705, 247] on icon at bounding box center [712, 240] width 14 height 14
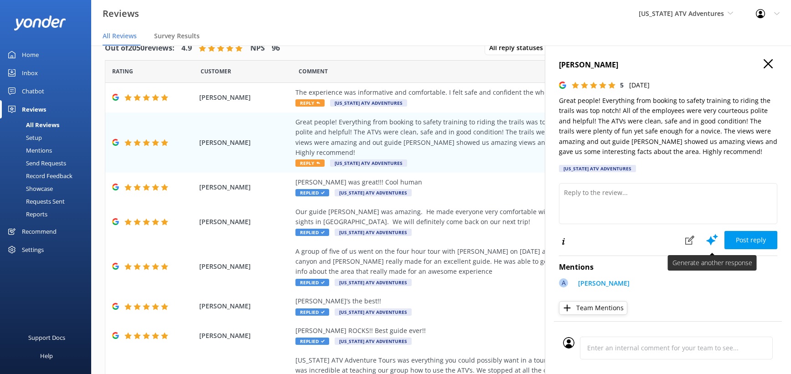
scroll to position [0, 0]
type textarea "Thank you so much for your wonderful review! We're thrilled to hear you had suc…"
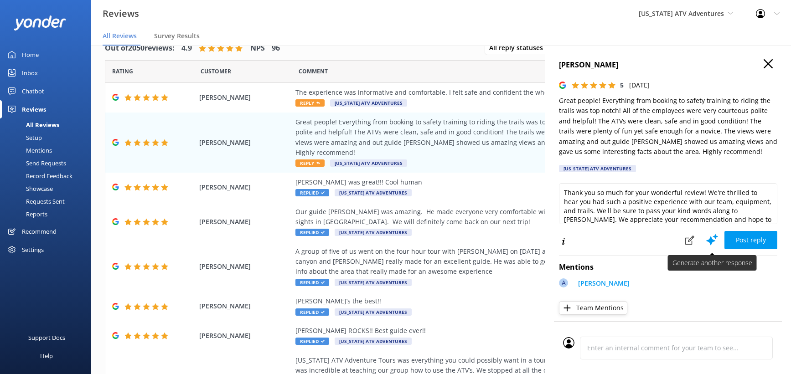
click at [706, 245] on use at bounding box center [712, 239] width 12 height 11
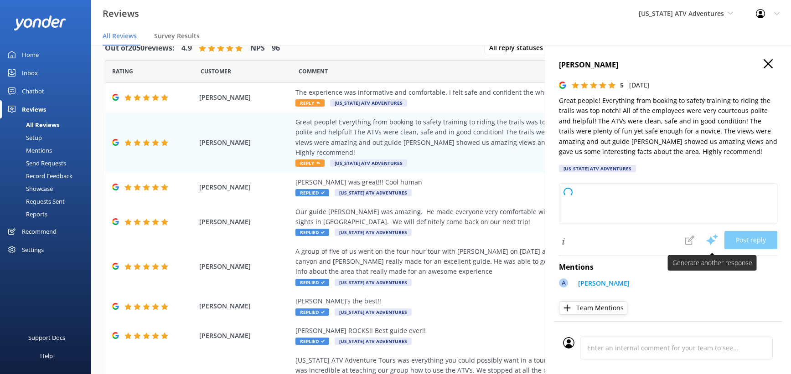
type textarea "Thank you so much for your wonderful review! We're thrilled to hear you had a g…"
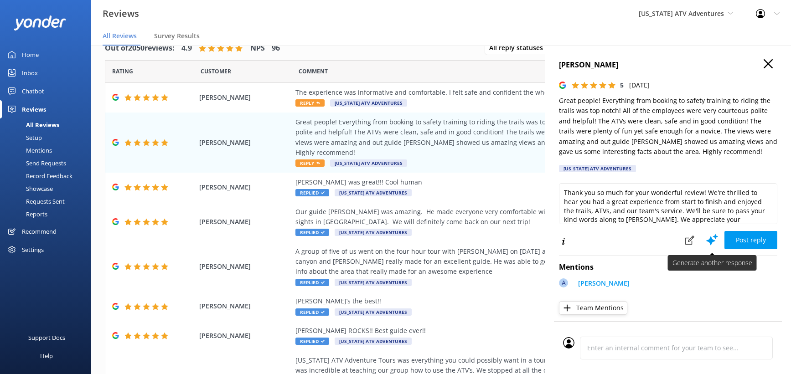
click at [706, 245] on use at bounding box center [712, 239] width 12 height 11
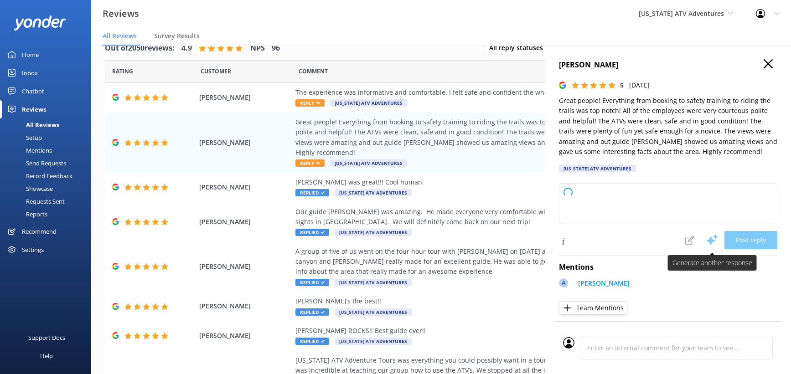
type textarea "Thank you so much for your wonderful feedback! We’re thrilled you had a positiv…"
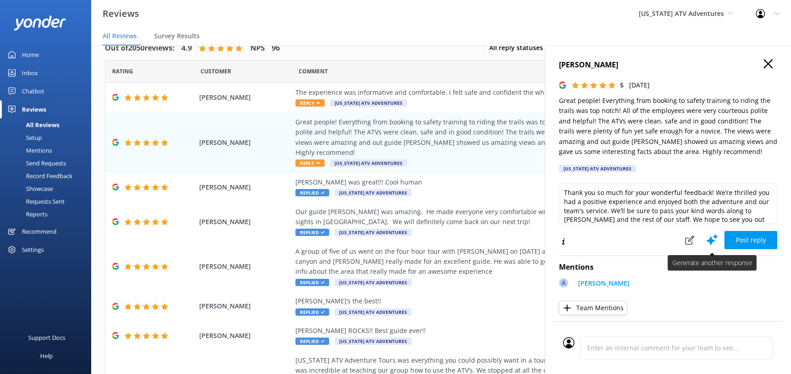
click at [706, 245] on use at bounding box center [712, 239] width 12 height 11
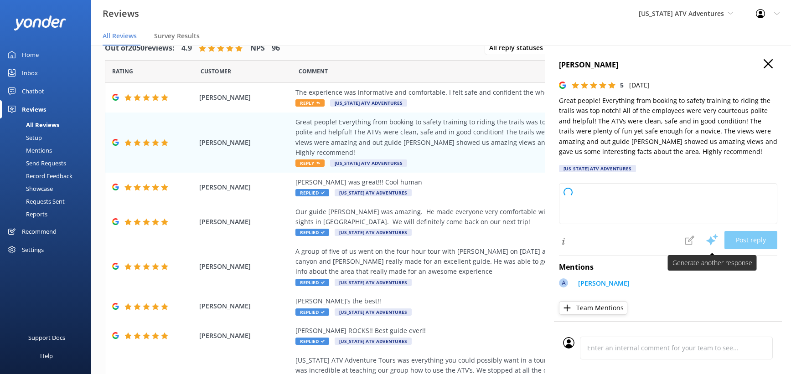
type textarea "Thank you so much for your wonderful review! We’re so glad to hear you had a gr…"
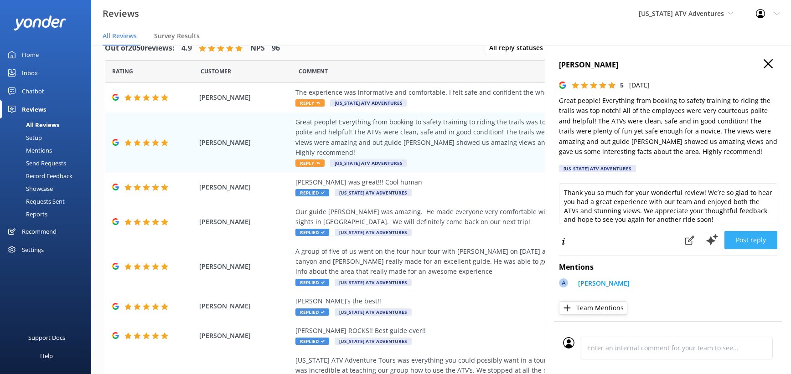
click at [741, 249] on button "Post reply" at bounding box center [750, 240] width 53 height 18
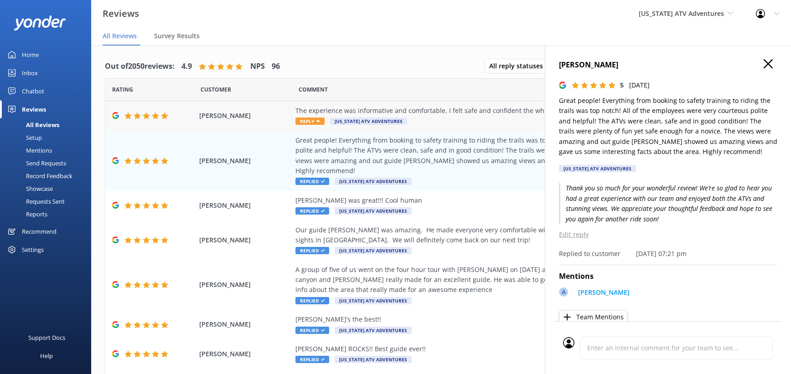
click at [407, 116] on div "The experience was informative and comfortable. I felt safe and confident the w…" at bounding box center [502, 111] width 415 height 10
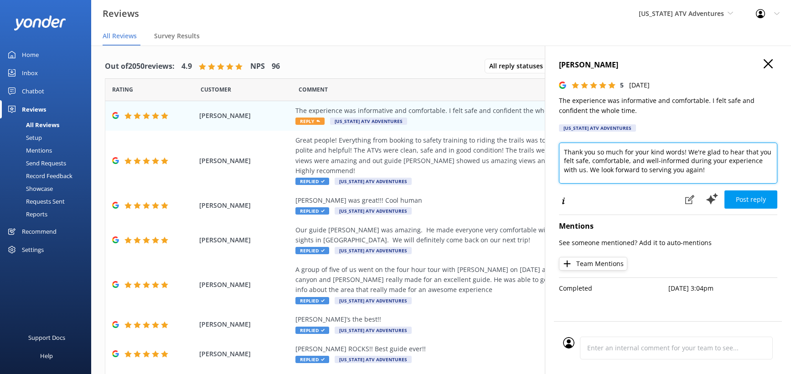
click at [692, 184] on textarea "Thank you so much for your kind words! We're glad to hear that you felt safe, c…" at bounding box center [668, 163] width 218 height 41
type textarea "Thank you so much for your kind words! We're glad to hear that you felt safe, c…"
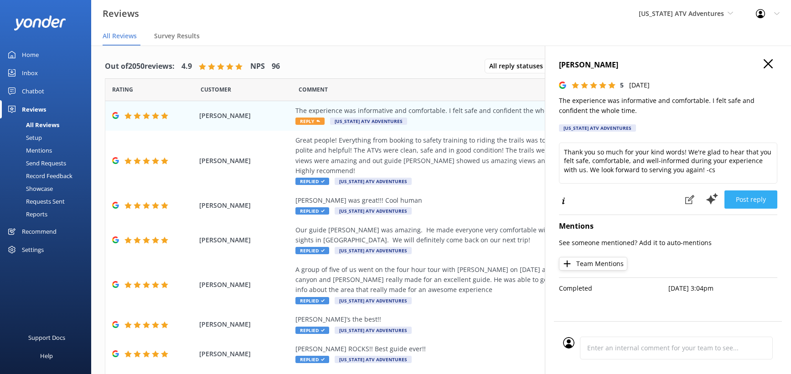
click at [743, 209] on button "Post reply" at bounding box center [750, 200] width 53 height 18
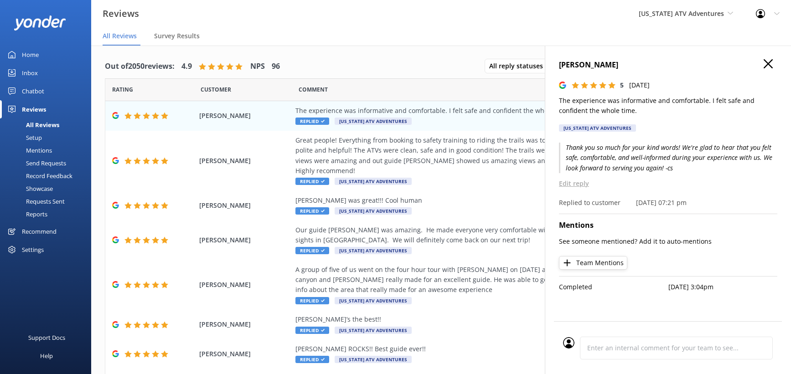
click at [764, 68] on use "button" at bounding box center [767, 63] width 9 height 9
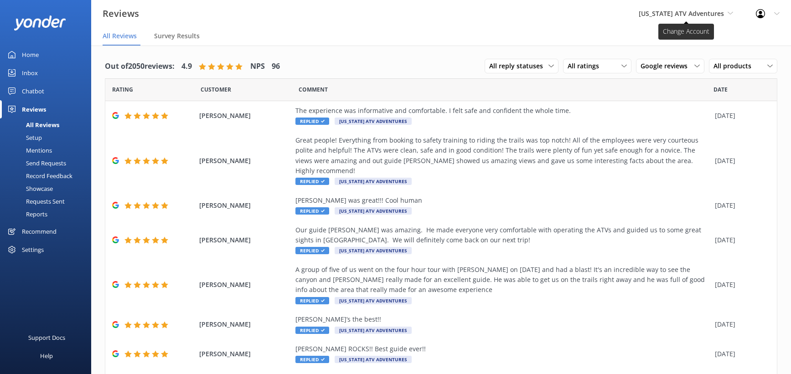
click at [678, 15] on span "[US_STATE] ATV Adventures" at bounding box center [681, 13] width 85 height 9
click at [652, 93] on link "[GEOGRAPHIC_DATA]" at bounding box center [672, 82] width 91 height 22
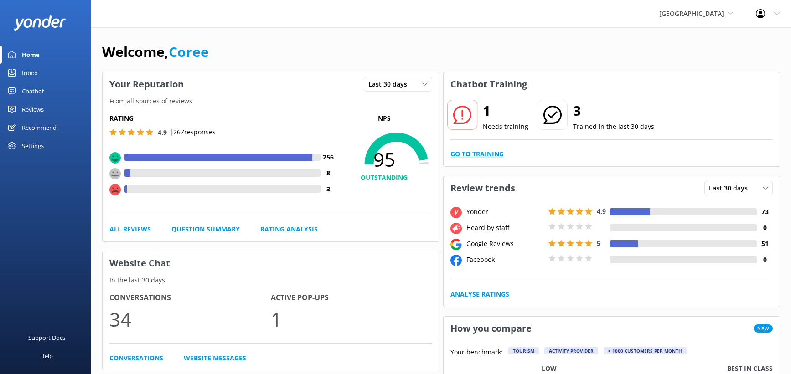
click at [500, 159] on link "Go to Training" at bounding box center [476, 154] width 53 height 10
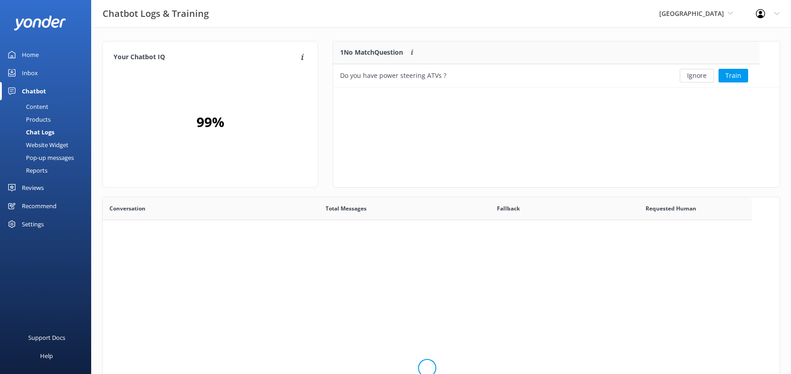
scroll to position [46, 426]
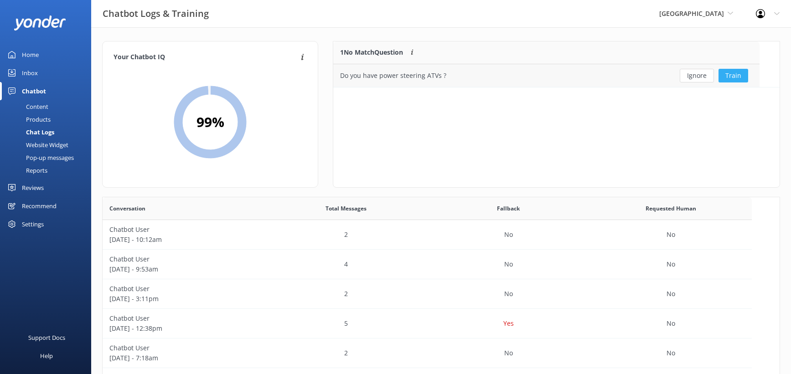
click at [744, 83] on button "Train" at bounding box center [733, 76] width 30 height 14
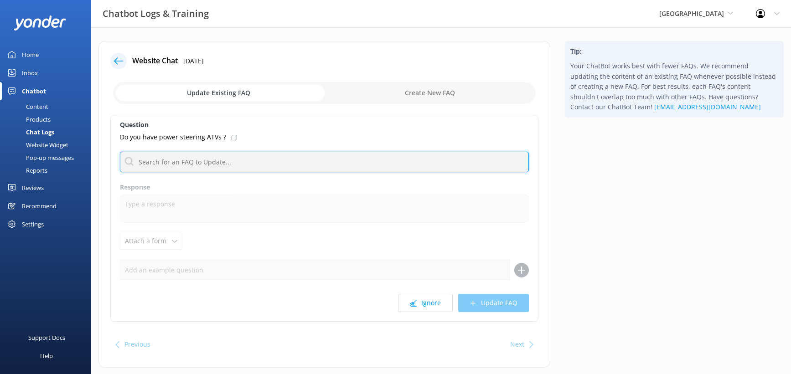
click at [211, 172] on input "text" at bounding box center [324, 162] width 409 height 21
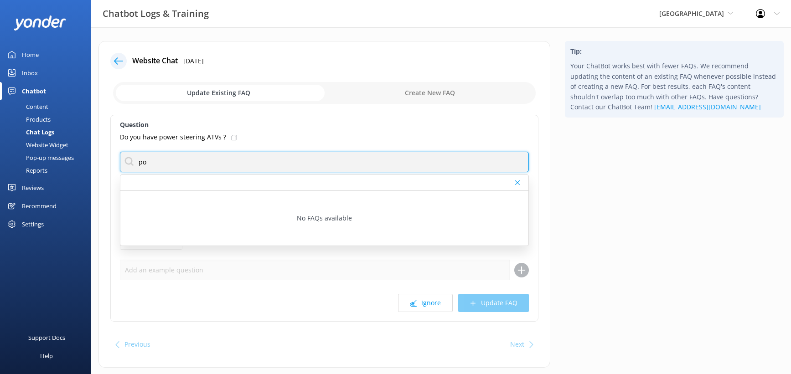
type input "p"
type input "s"
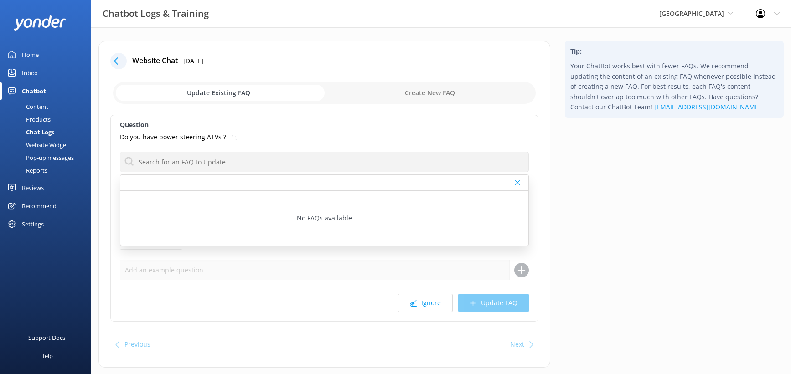
click at [130, 207] on div "Website Chat 17th Sep 2025 Update Existing FAQ Create New FAQ Question Do you h…" at bounding box center [324, 204] width 452 height 327
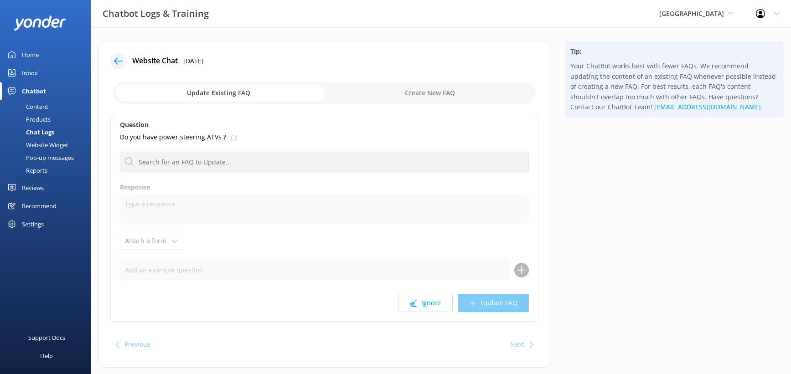
click at [62, 113] on link "Content" at bounding box center [48, 106] width 86 height 13
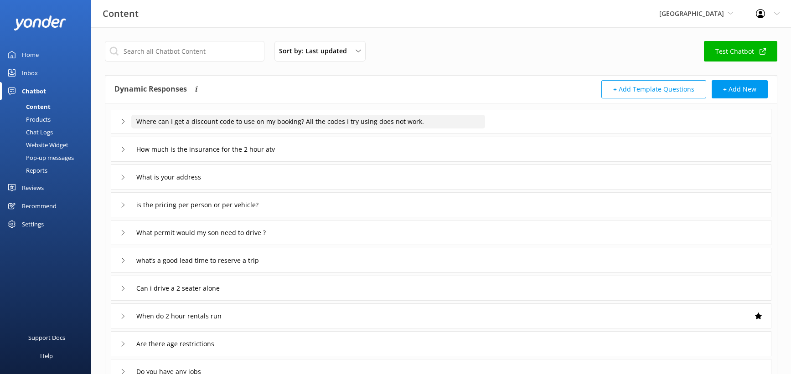
click at [292, 129] on input "Where can I get a discount code to use on my booking? All the codes I try using…" at bounding box center [308, 122] width 354 height 14
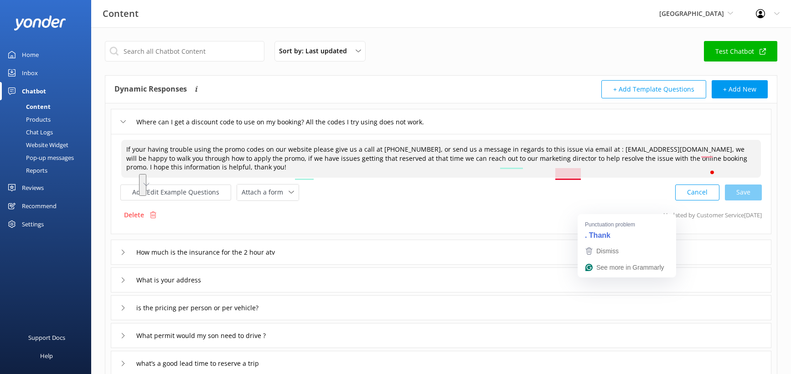
drag, startPoint x: 488, startPoint y: 197, endPoint x: 648, endPoint y: 211, distance: 161.1
click at [648, 178] on textarea "If your having trouble using the promo codes on our website please give us a ca…" at bounding box center [440, 159] width 639 height 38
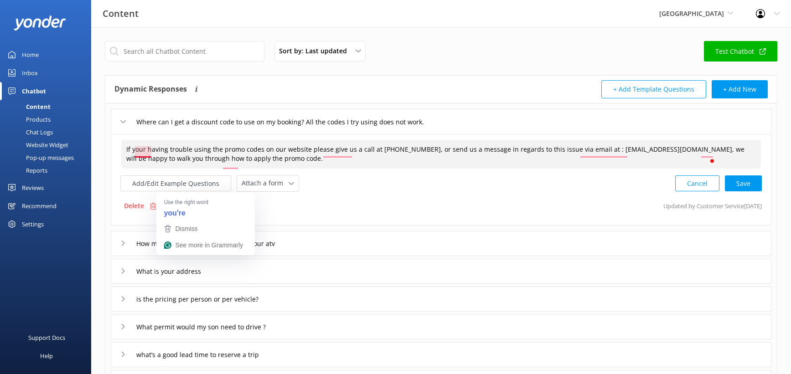
click at [171, 169] on textarea "If your having trouble using the promo codes on our website please give us a ca…" at bounding box center [440, 154] width 639 height 29
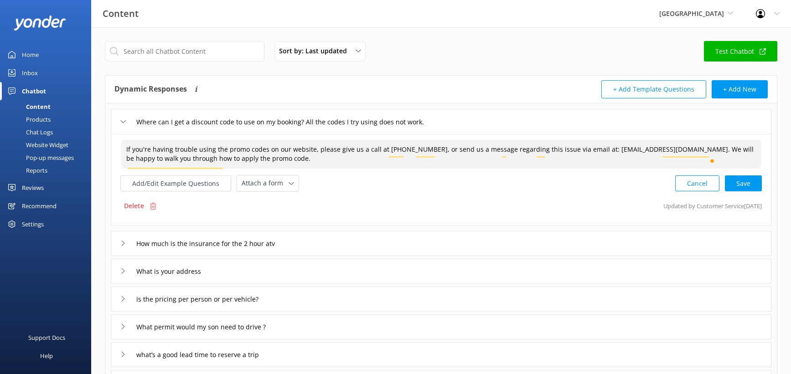
click at [417, 169] on textarea "If you're having trouble using the promo codes on our website, please give us a…" at bounding box center [440, 154] width 639 height 29
click at [732, 191] on div "Cancel Loading.." at bounding box center [719, 182] width 86 height 17
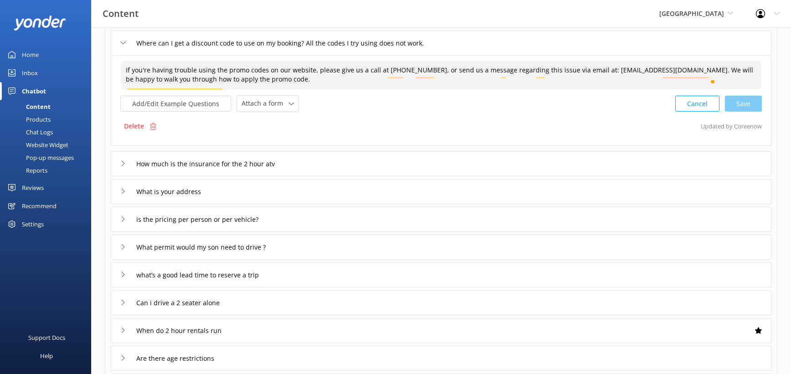
scroll to position [89, 0]
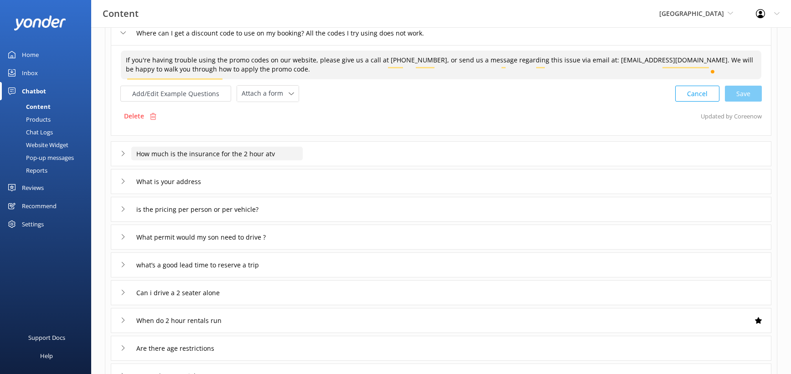
type textarea "If you're having trouble using the promo codes on our website, please give us a…"
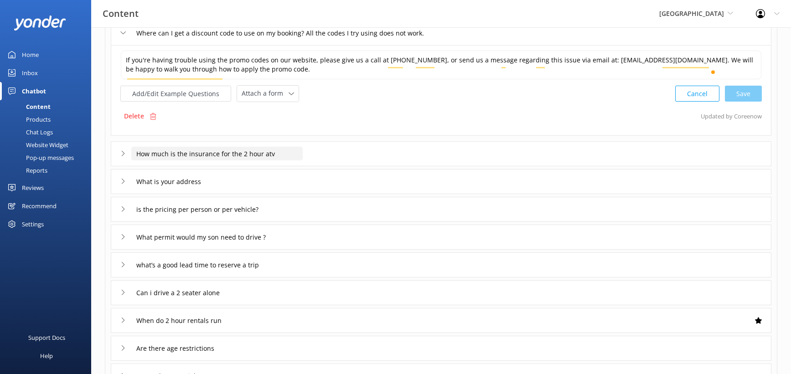
click at [303, 160] on input "How much is the insurance for the 2 hour atv" at bounding box center [216, 154] width 171 height 14
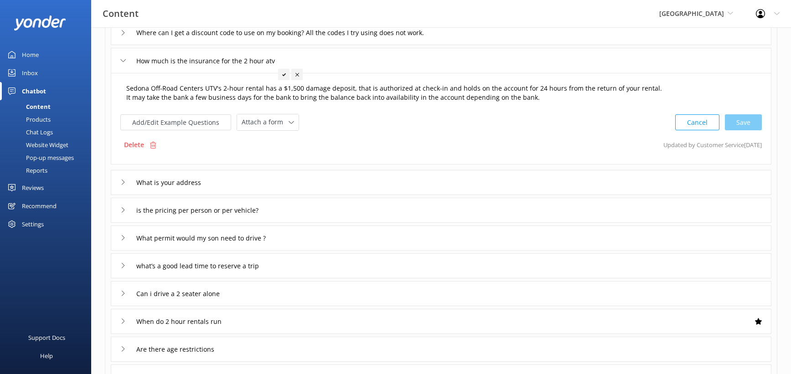
click at [241, 108] on textarea "Sedona Off-Road Centers UTV's 2-hour rental has a $1,500 damage deposit, that i…" at bounding box center [440, 93] width 639 height 29
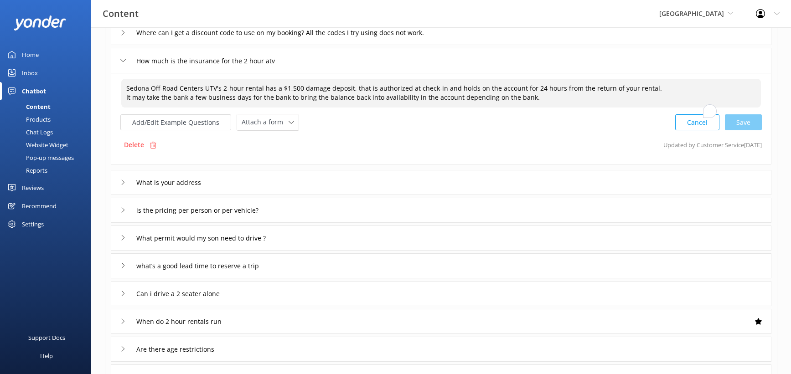
click at [241, 108] on textarea "Sedona Off-Road Centers UTV's 2-hour rental has a $1,500 damage deposit, that i…" at bounding box center [440, 93] width 639 height 29
paste textarea "For 2-hour UTV rentals, a $1,500 damage deposit is placed on your card at check…"
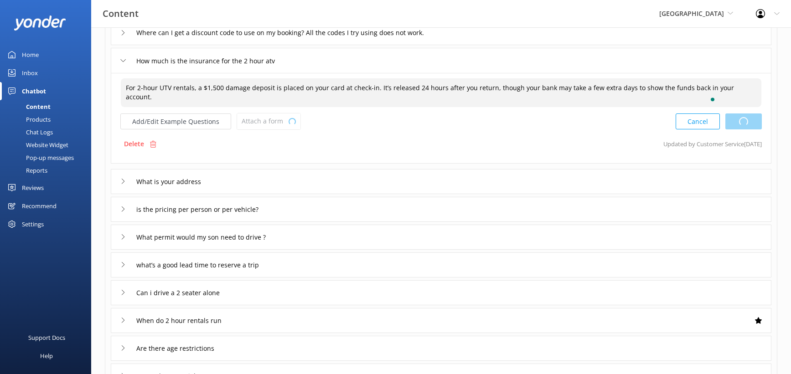
click at [727, 130] on div "Cancel Loading.." at bounding box center [719, 121] width 86 height 17
type textarea "For 2-hour UTV rentals, a $1,500 damage deposit is placed on your card at check…"
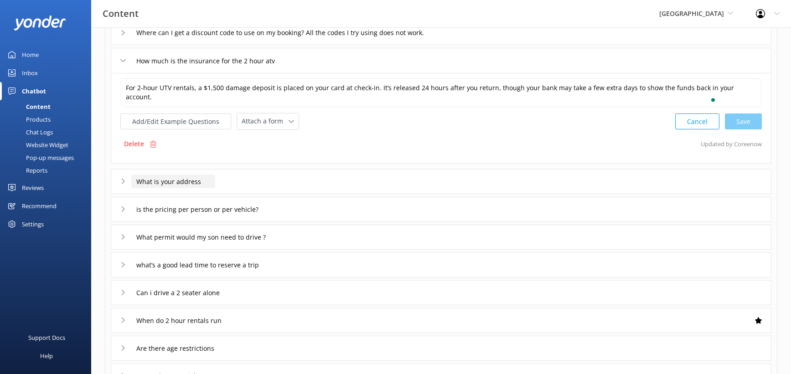
click at [215, 188] on input "What is your address" at bounding box center [173, 182] width 84 height 14
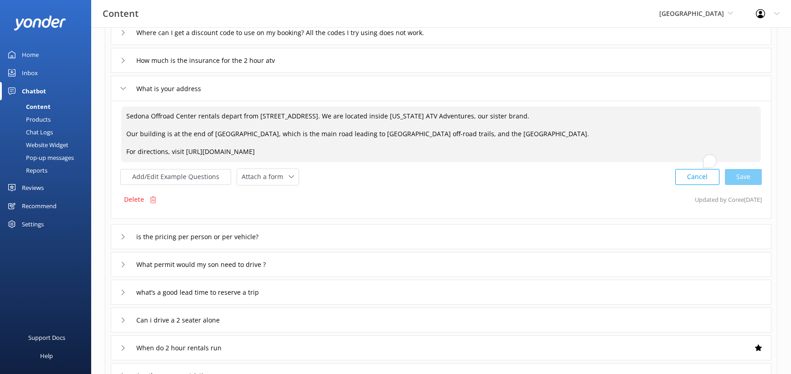
click at [158, 162] on textarea "Sedona Offroad Center rentals depart from 3075 W State Route 89A. We are locate…" at bounding box center [440, 135] width 639 height 56
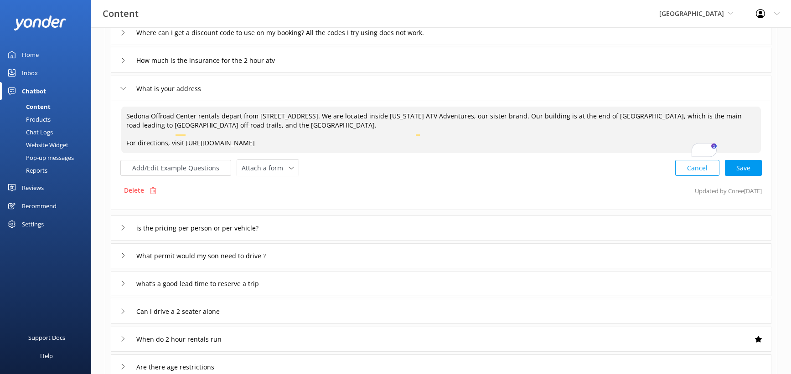
click at [156, 153] on textarea "Sedona Offroad Center rentals depart from 3075 W State Route 89A. We are locate…" at bounding box center [440, 130] width 639 height 46
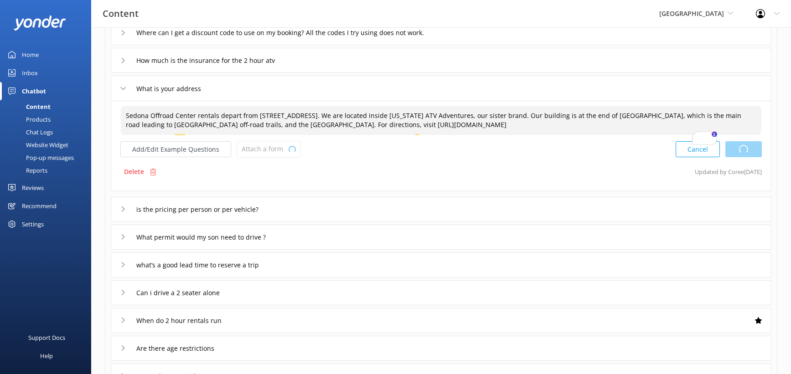
click at [741, 158] on div "Cancel Loading.." at bounding box center [719, 149] width 86 height 17
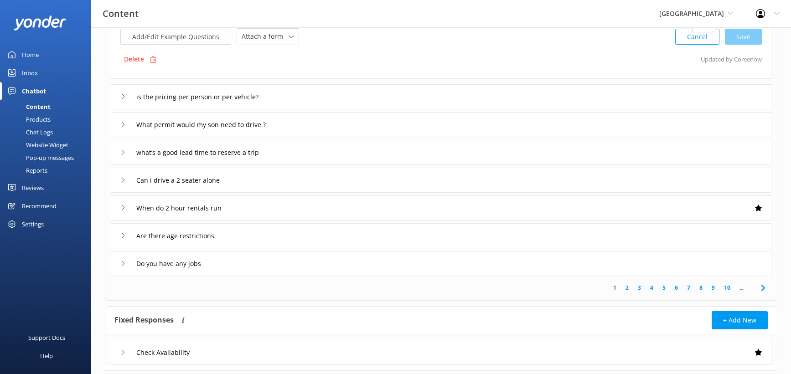
scroll to position [214, 0]
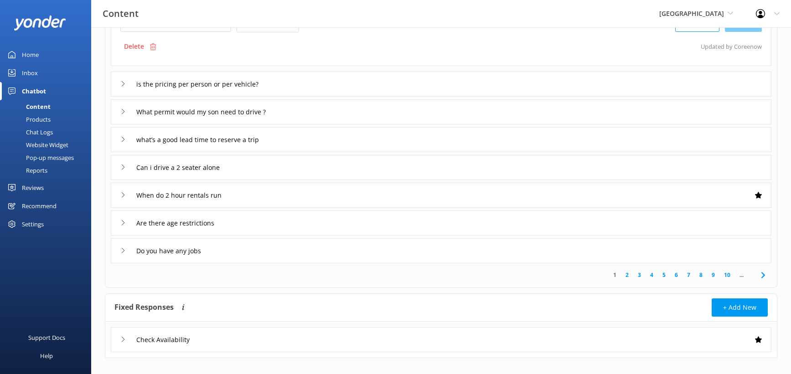
type textarea "Sedona Offroad Center rentals depart from 3075 W State Route 89A. We are locate…"
click at [404, 97] on div "is the pricing per person or per vehicle?" at bounding box center [441, 84] width 660 height 25
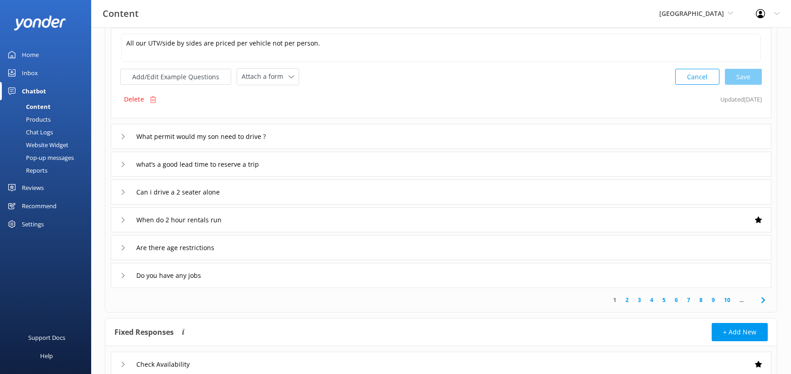
scroll to position [191, 0]
click at [288, 143] on input "What permit would my son need to drive ?" at bounding box center [209, 136] width 157 height 14
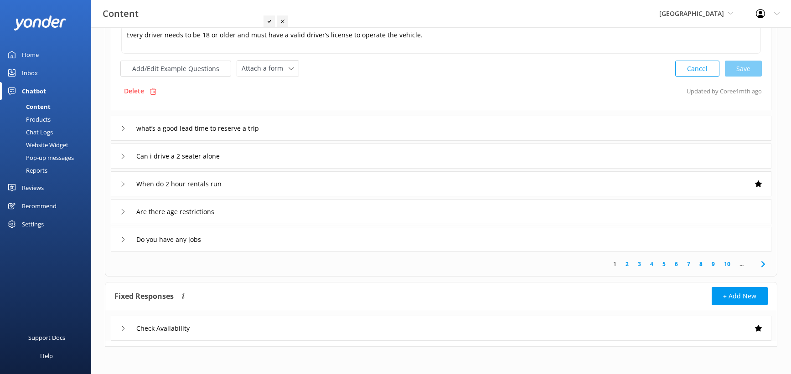
scroll to position [283, 0]
click at [288, 135] on input "what’s a good lead time to reserve a trip" at bounding box center [211, 129] width 160 height 14
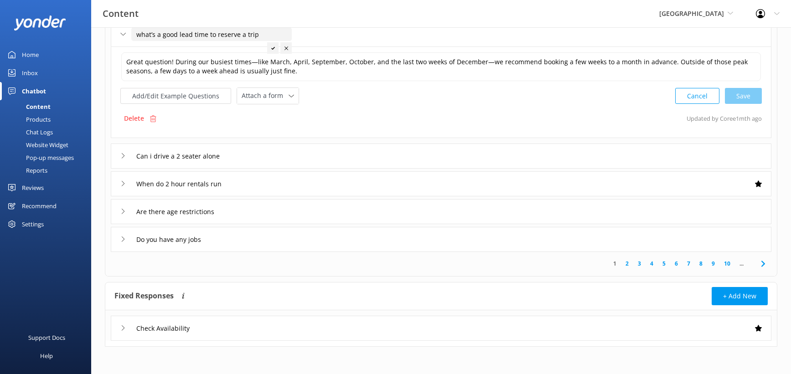
scroll to position [373, 0]
click at [197, 149] on input "Can i drive a 2 seater alone" at bounding box center [187, 156] width 113 height 14
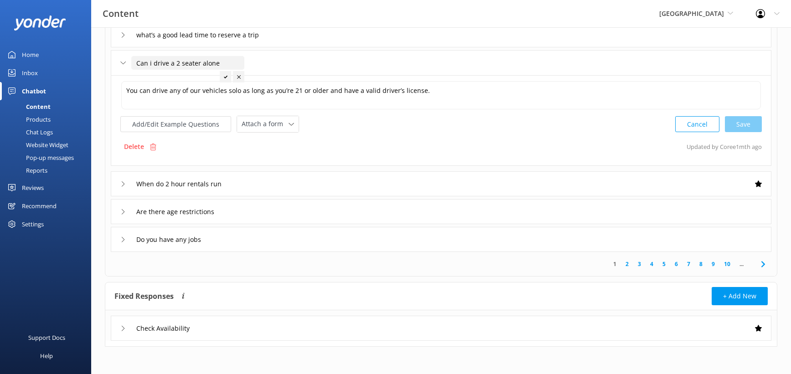
scroll to position [373, 0]
click at [190, 177] on input "When do 2 hour rentals run" at bounding box center [184, 184] width 106 height 14
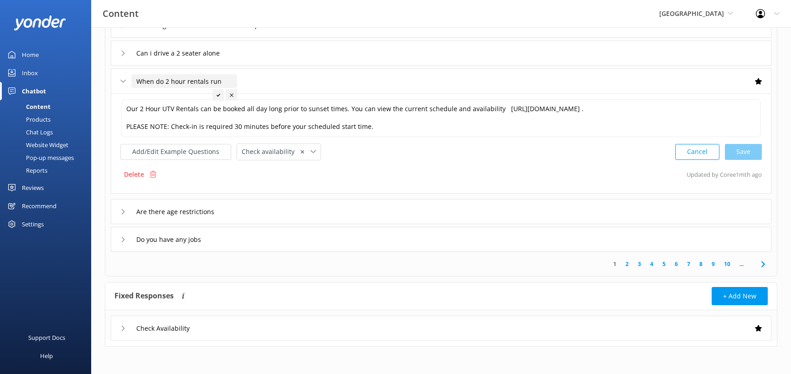
scroll to position [396, 0]
click at [205, 205] on input "Are there age restrictions" at bounding box center [184, 212] width 106 height 14
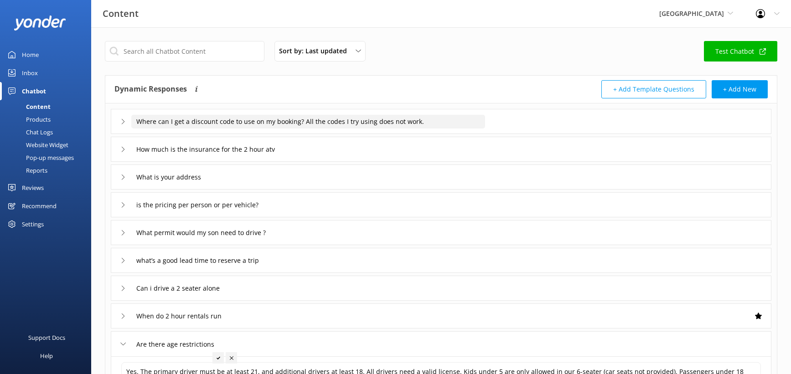
click at [253, 129] on input "Where can I get a discount code to use on my booking? All the codes I try using…" at bounding box center [308, 122] width 354 height 14
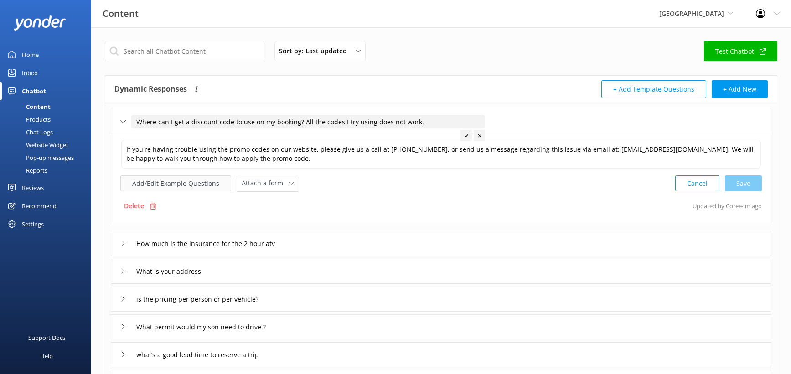
click at [209, 191] on button "Add/Edit Example Questions" at bounding box center [175, 183] width 111 height 16
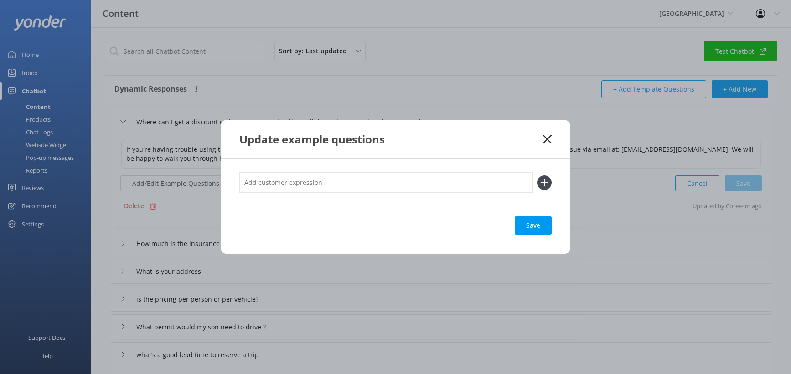
click at [552, 135] on icon at bounding box center [547, 139] width 9 height 9
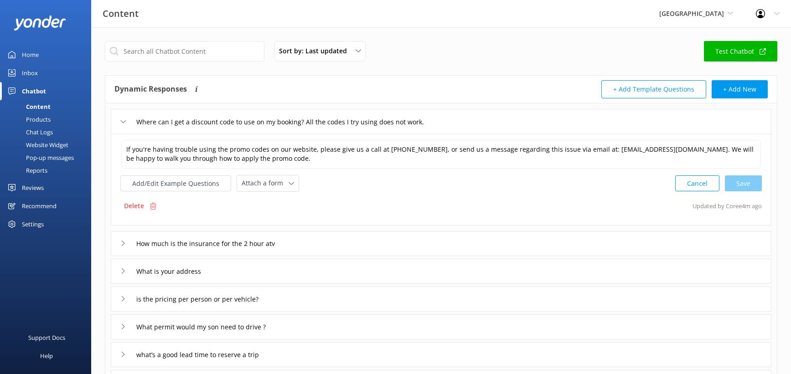
click at [39, 64] on div "Home" at bounding box center [30, 55] width 17 height 18
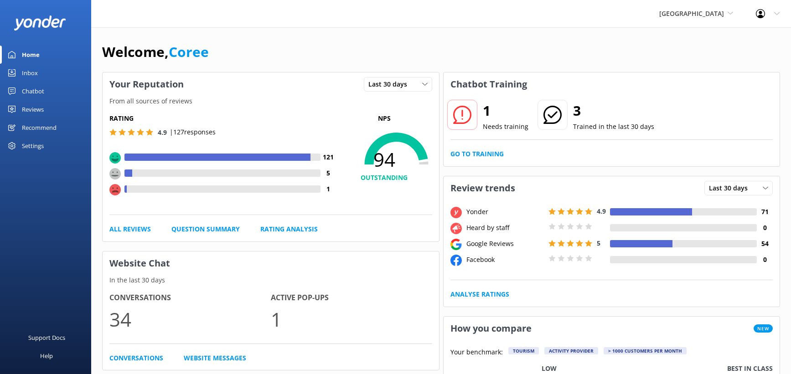
drag, startPoint x: 289, startPoint y: 126, endPoint x: 431, endPoint y: 129, distance: 142.2
click at [431, 106] on p "From all sources of reviews" at bounding box center [271, 101] width 336 height 10
click at [492, 159] on link "Go to Training" at bounding box center [476, 154] width 53 height 10
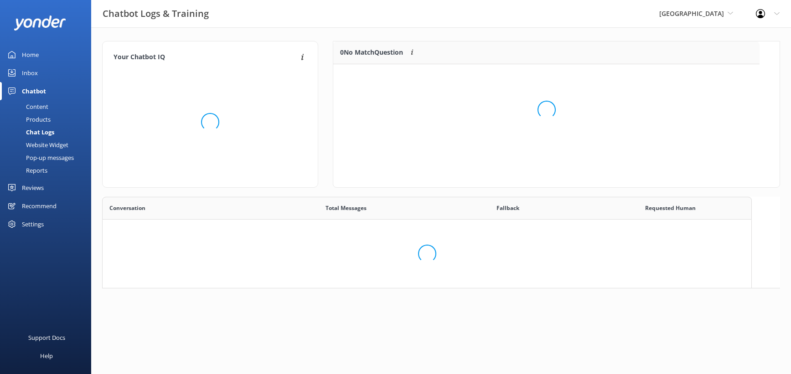
scroll to position [319, 649]
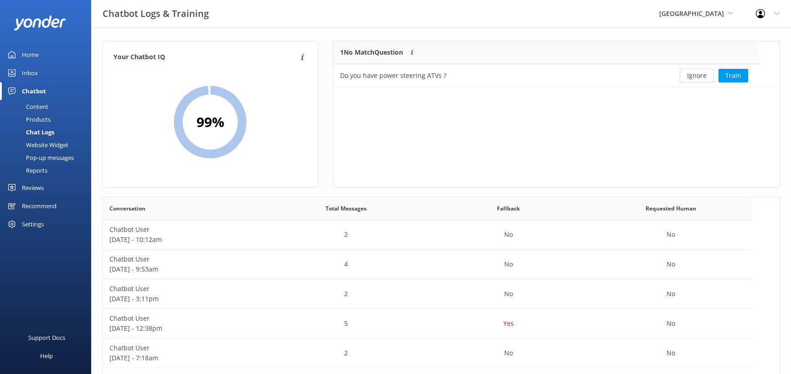
click at [47, 177] on div "Reports" at bounding box center [26, 170] width 42 height 13
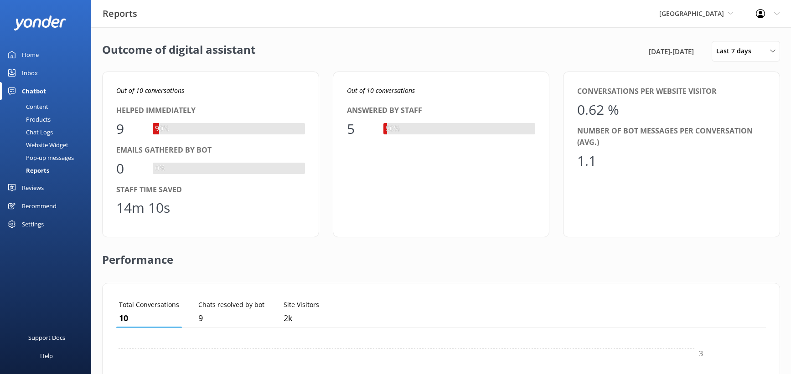
scroll to position [91, 614]
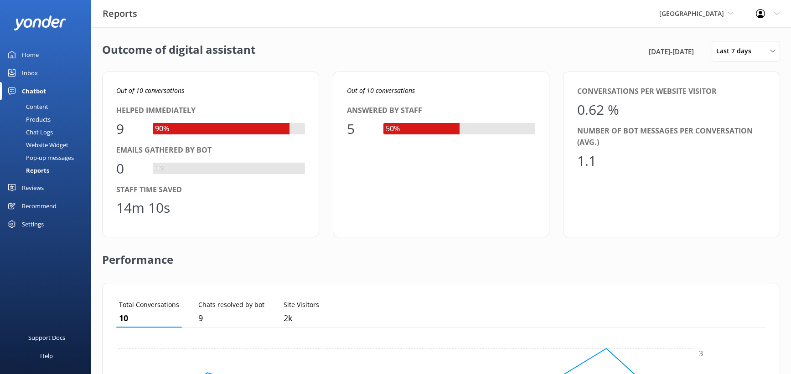
click at [48, 139] on div "Chat Logs" at bounding box center [28, 132] width 47 height 13
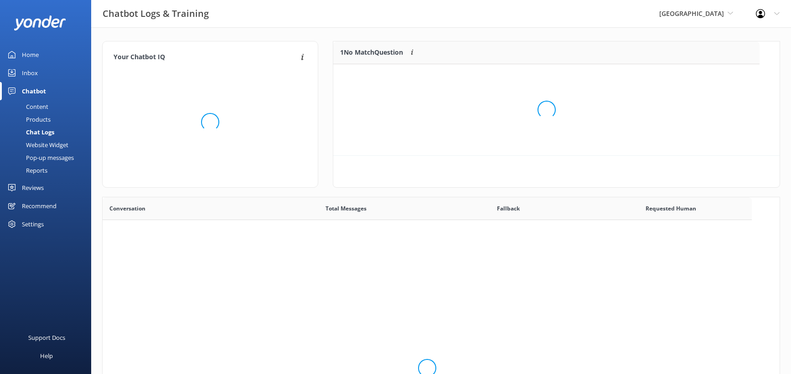
scroll to position [319, 649]
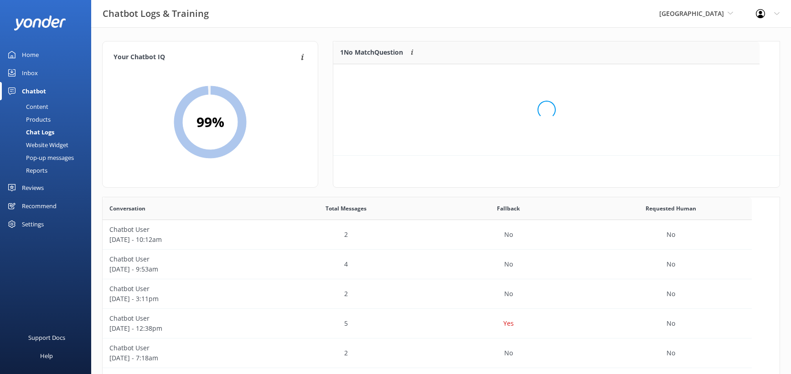
click at [37, 82] on div "Inbox" at bounding box center [30, 73] width 16 height 18
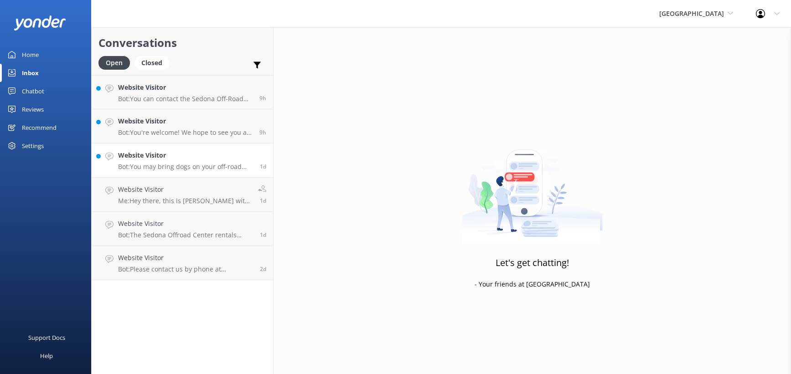
click at [182, 171] on p "Bot: You may bring dogs on your off-road adventure with our side-by-side UTV re…" at bounding box center [185, 167] width 135 height 8
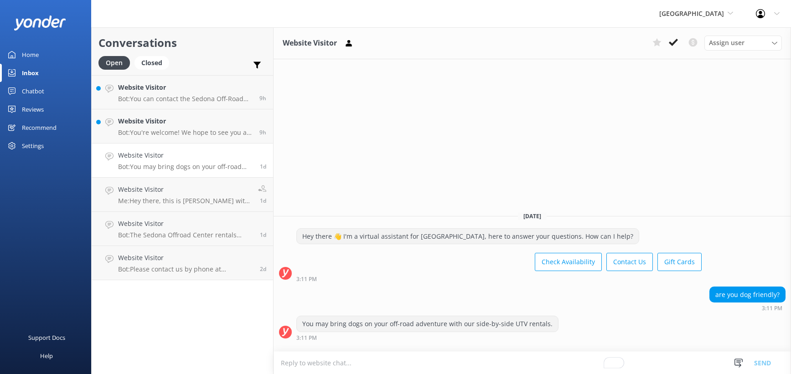
click at [537, 320] on div "You may bring dogs on your off-road adventure with our side-by-side UTV rentals." at bounding box center [427, 323] width 261 height 15
click at [478, 356] on textarea "To enrich screen reader interactions, please activate Accessibility in Grammarl…" at bounding box center [531, 363] width 517 height 22
click at [464, 359] on textarea "To enrich screen reader interactions, please activate Accessibility in Grammarl…" at bounding box center [531, 363] width 517 height 22
type textarea "C"
click at [362, 361] on textarea "We're sorry for" at bounding box center [531, 362] width 517 height 23
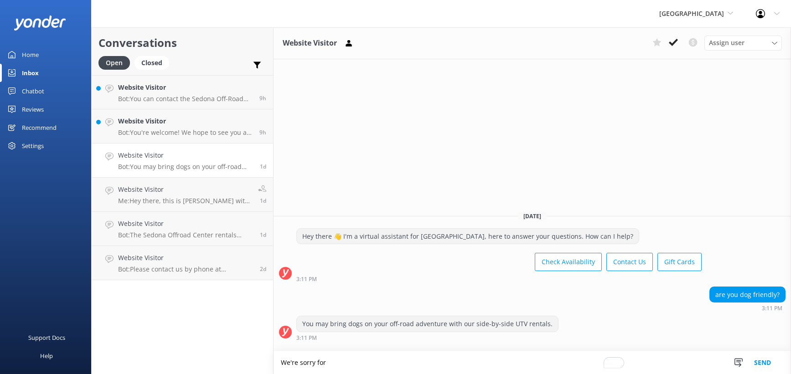
click at [362, 361] on textarea "We're sorry for" at bounding box center [531, 362] width 517 height 23
paste textarea "“I’m sorry for the confusion earlier — pets are not permitted on our off-road v…"
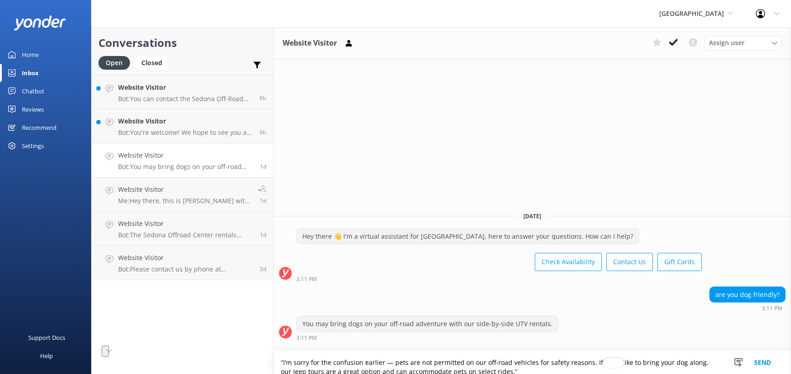
scroll to position [2, 0]
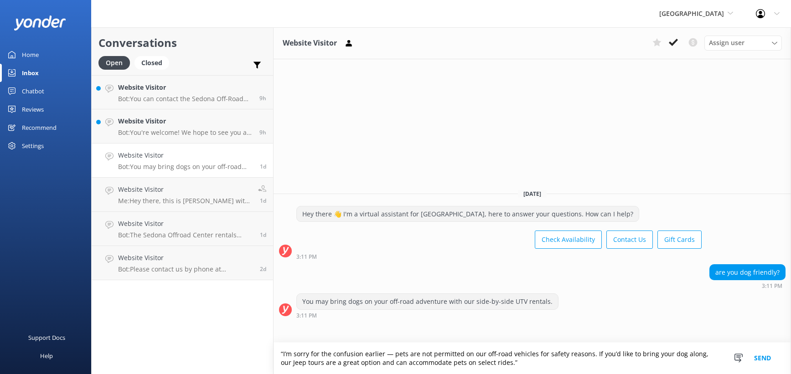
click at [353, 343] on textarea "“I’m sorry for the confusion earlier — pets are not permitted on our off-road v…" at bounding box center [531, 358] width 517 height 31
click at [494, 343] on textarea "We're sorry for the confusion earlier — pets are not permitted on our off-road …" at bounding box center [531, 358] width 517 height 31
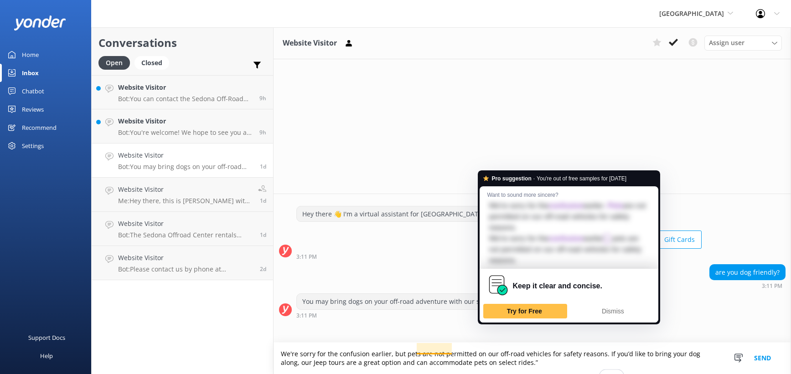
click at [502, 354] on textarea "We're sorry for the confusion earlier, but pets are not permitted on our off-ro…" at bounding box center [531, 358] width 517 height 31
click at [506, 343] on textarea "We're sorry for the confusion earlier, but pets are not permitted on our off-ro…" at bounding box center [531, 358] width 517 height 31
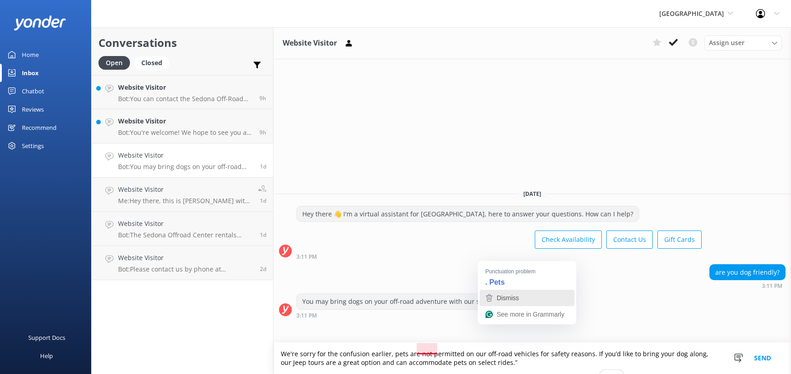
click at [496, 290] on button "Dismiss" at bounding box center [527, 298] width 95 height 16
click at [490, 343] on textarea "We're sorry for the confusion earlier, pets are not permitted on our off-road v…" at bounding box center [531, 358] width 517 height 31
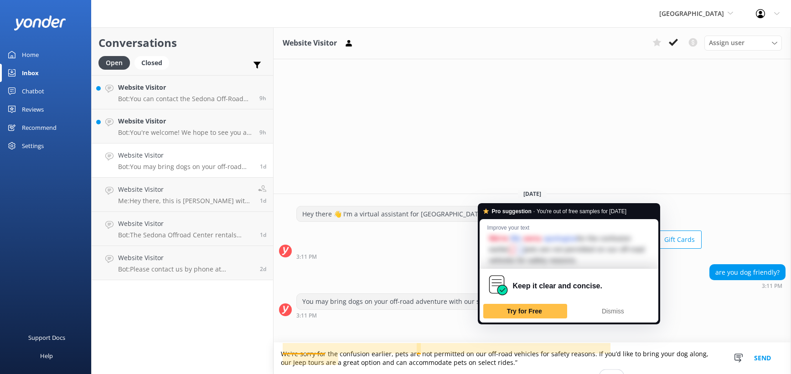
click at [484, 343] on textarea "We're sorry for the confusion earlier, pets are not permitted on our off-road v…" at bounding box center [531, 358] width 517 height 31
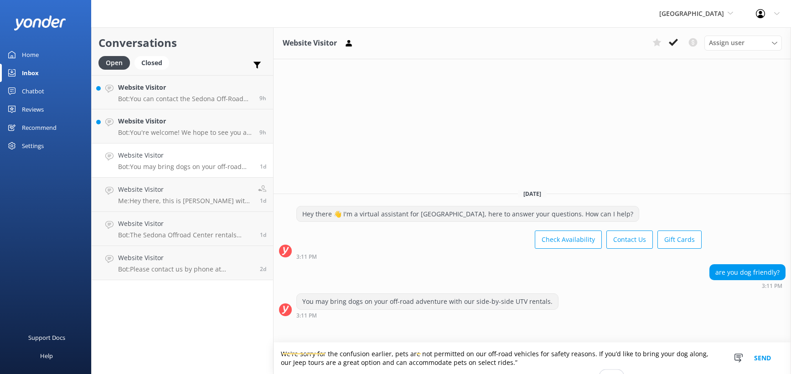
scroll to position [11, 0]
click at [498, 351] on textarea "We're sorry for the confusion earlier, pets are not permitted on our off-road v…" at bounding box center [531, 358] width 517 height 31
click at [599, 343] on textarea "We're sorry for the confusion earlier, pets are not permitted on our off-road v…" at bounding box center [531, 358] width 517 height 31
type textarea "We're sorry for the confusion earlier, pets are not permitted on our off-road v…"
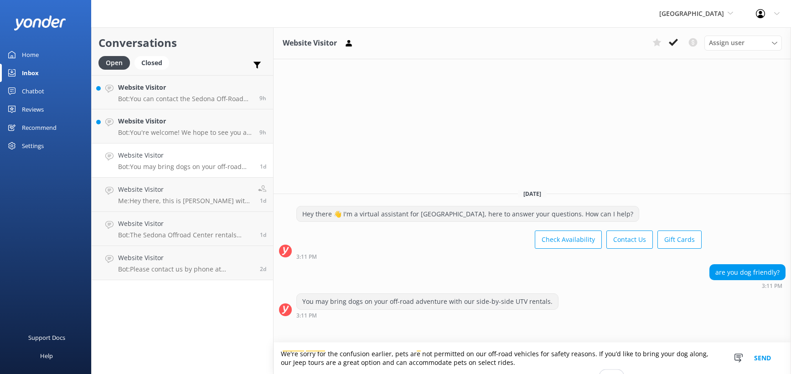
click at [596, 343] on textarea "We're sorry for the confusion earlier, pets are not permitted on our off-road v…" at bounding box center [531, 358] width 517 height 31
click at [604, 343] on textarea "We're sorry for the confusion earlier, pets are not permitted on our off-road v…" at bounding box center [531, 358] width 517 height 31
click at [535, 343] on textarea "We're sorry for the confusion earlier, pets are not permitted on our off-road v…" at bounding box center [531, 358] width 517 height 31
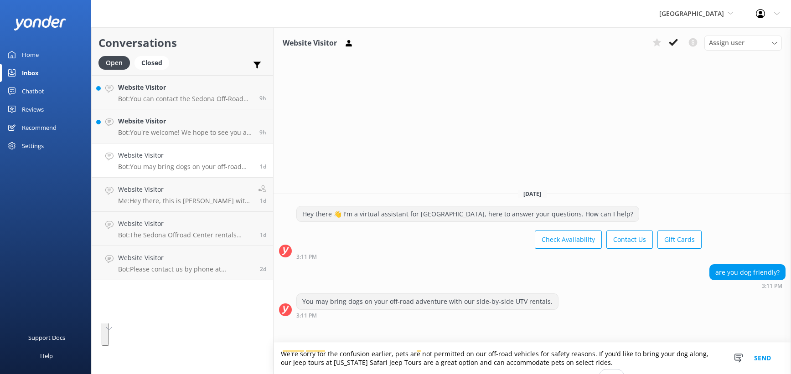
paste textarea "apologize for the earlier confusion. Pets are not allowed on our off-road vehic…"
paste textarea "You can learn more at [DOMAIN_NAME]."
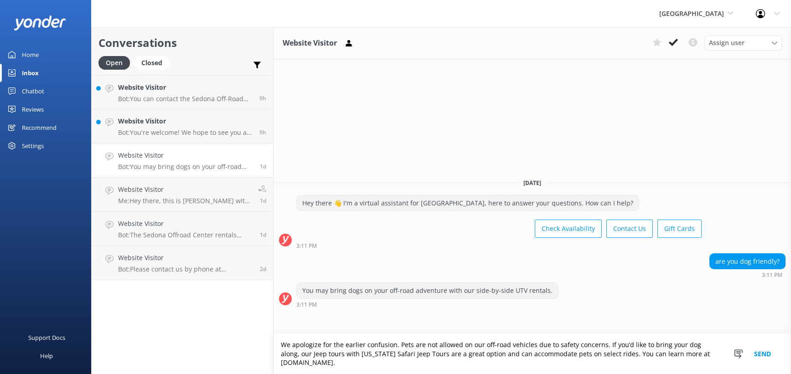
type textarea "We apologize for the earlier confusion. Pets are not allowed on our off-road ve…"
click at [753, 340] on button "Send" at bounding box center [762, 354] width 34 height 41
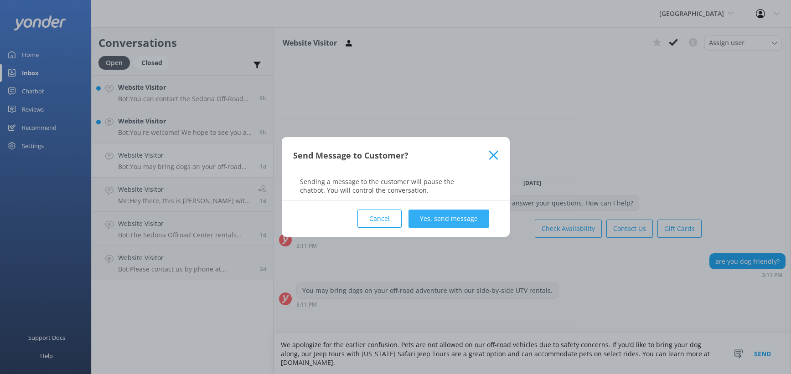
click at [454, 228] on button "Yes, send message" at bounding box center [448, 219] width 81 height 18
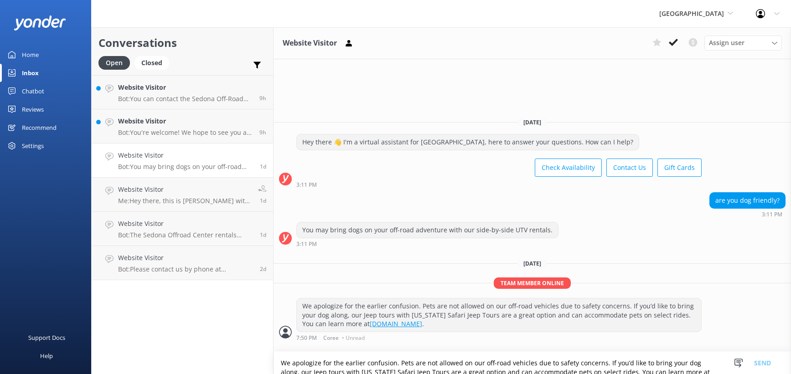
scroll to position [25, 0]
click at [36, 100] on div "Chatbot" at bounding box center [33, 91] width 22 height 18
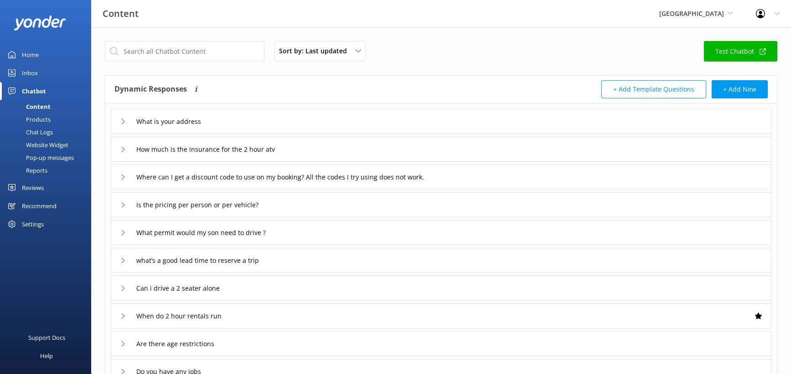
click at [45, 113] on div "Content" at bounding box center [27, 106] width 45 height 13
click at [219, 62] on input "text" at bounding box center [185, 51] width 160 height 21
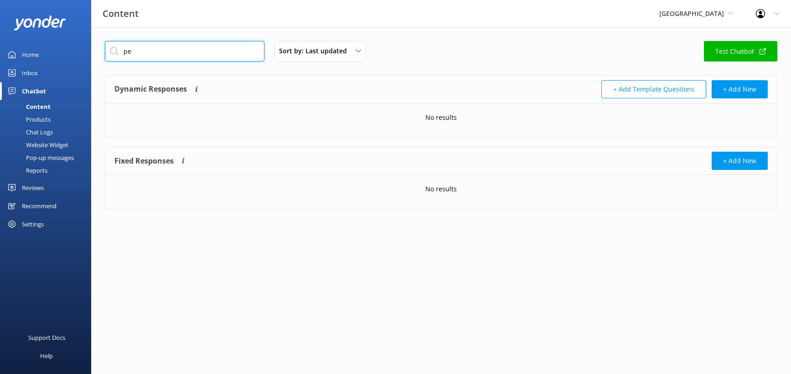
type input "p"
type input "dog"
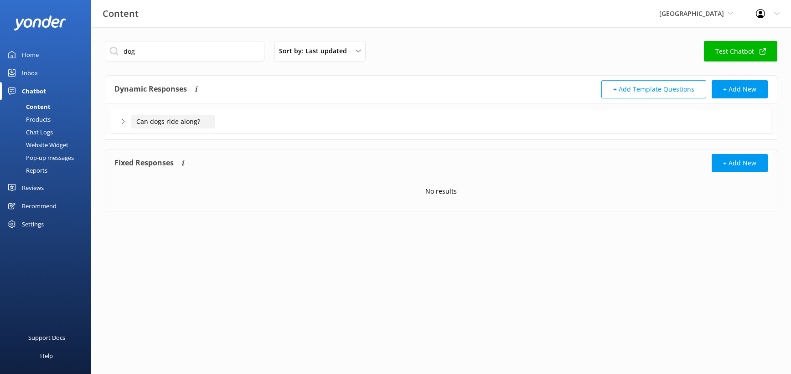
click at [204, 129] on input "Can dogs ride along?" at bounding box center [173, 122] width 84 height 14
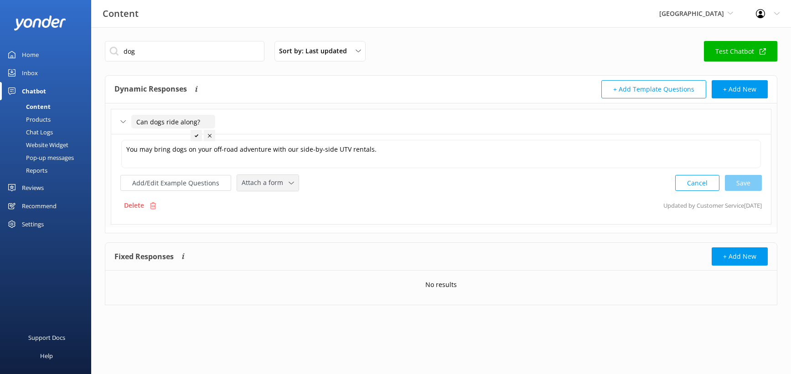
scroll to position [3, 0]
click at [230, 168] on textarea "You may bring dogs on your off-road adventure with our side-by-side UTV rentals." at bounding box center [440, 154] width 639 height 28
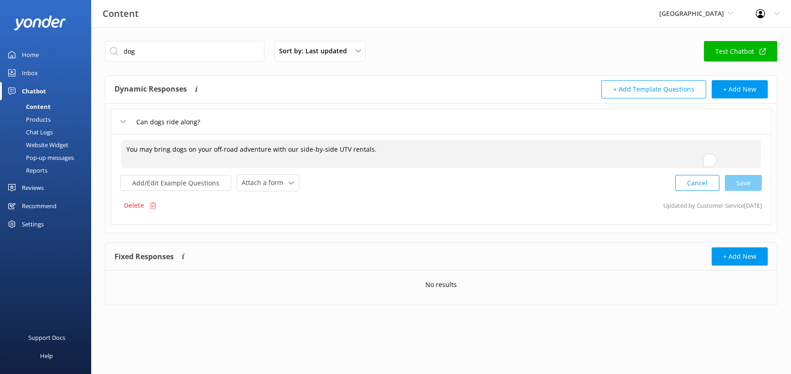
click at [230, 168] on textarea "You may bring dogs on your off-road adventure with our side-by-side UTV rentals." at bounding box center [440, 154] width 639 height 28
paste textarea "We love pets, but UTV rentals aren’t a safe match with [PERSON_NAME]’s rugged t…"
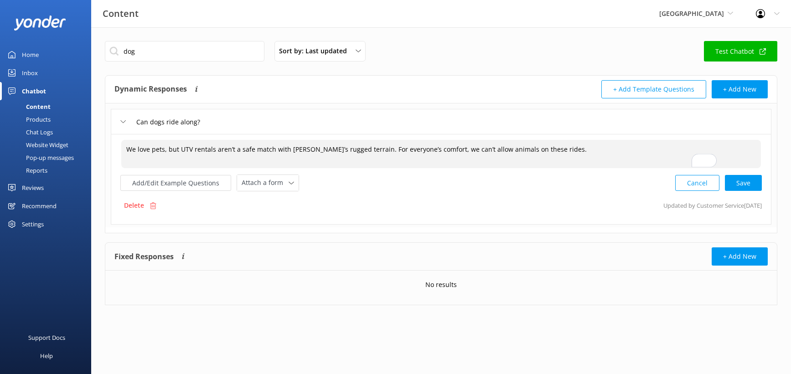
click at [563, 168] on textarea "We love pets, but UTV rentals aren’t a safe match with [PERSON_NAME]’s rugged t…" at bounding box center [440, 154] width 639 height 28
click at [735, 191] on div "Cancel Loading.." at bounding box center [719, 182] width 86 height 17
click at [231, 190] on button "Add/Edit Example Questions" at bounding box center [175, 182] width 111 height 16
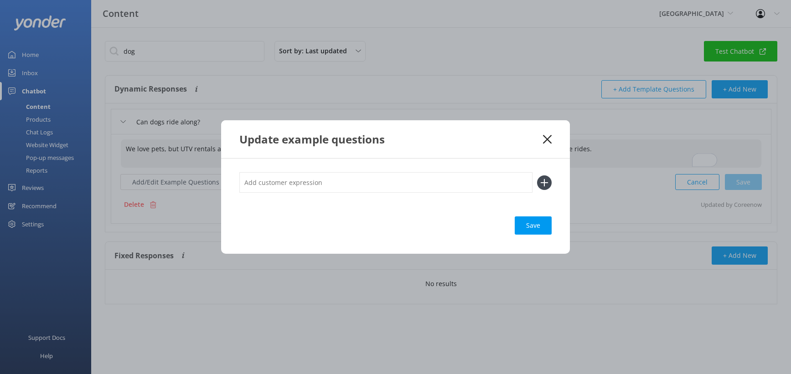
type textarea "We love pets, but UTV rentals aren’t a safe match with [PERSON_NAME]’s rugged t…"
click at [251, 182] on input "text" at bounding box center [385, 182] width 293 height 21
type input "can i bring my dog"
click at [552, 184] on icon at bounding box center [544, 182] width 15 height 15
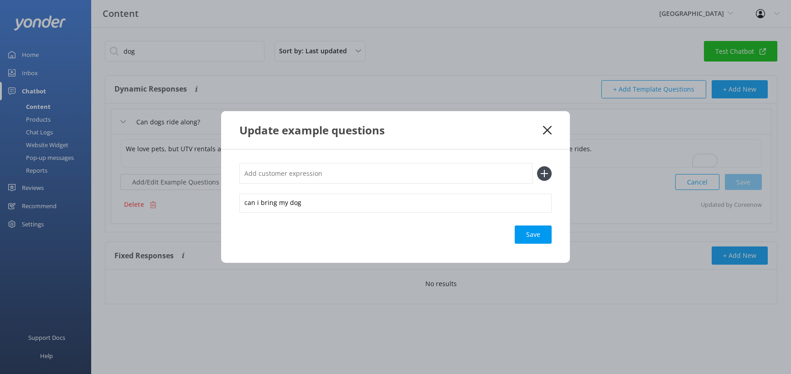
click at [331, 176] on input "text" at bounding box center [385, 173] width 293 height 21
type input "c"
click at [552, 244] on div "Save" at bounding box center [533, 235] width 37 height 18
click at [552, 126] on icon at bounding box center [547, 130] width 9 height 9
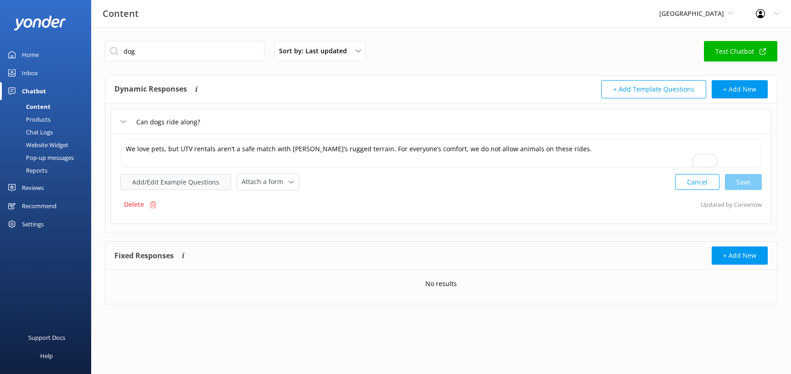
click at [231, 190] on button "Add/Edit Example Questions" at bounding box center [175, 182] width 111 height 16
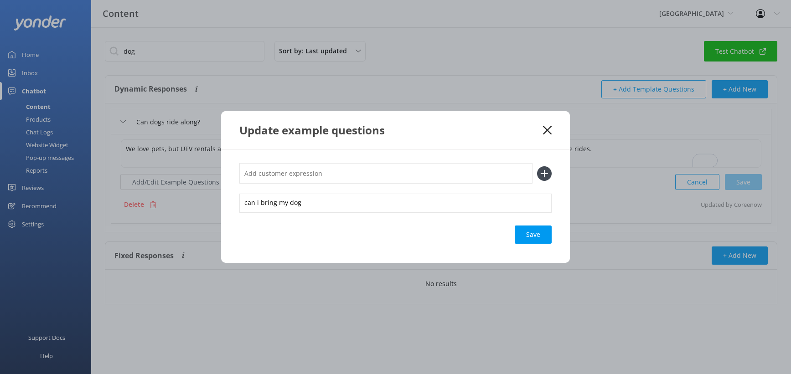
click at [239, 177] on input "text" at bounding box center [385, 173] width 293 height 21
click at [239, 209] on div "can i bring my dog" at bounding box center [395, 203] width 312 height 19
click at [552, 244] on div "Loading.." at bounding box center [533, 235] width 36 height 18
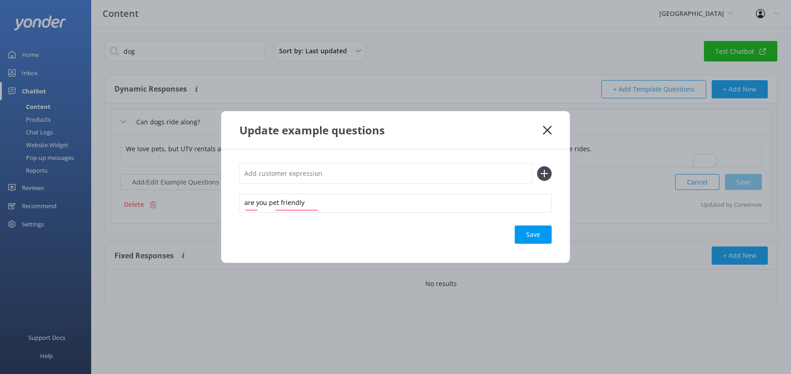
click at [552, 244] on div "Save" at bounding box center [533, 235] width 37 height 18
click at [552, 126] on icon at bounding box center [547, 130] width 9 height 9
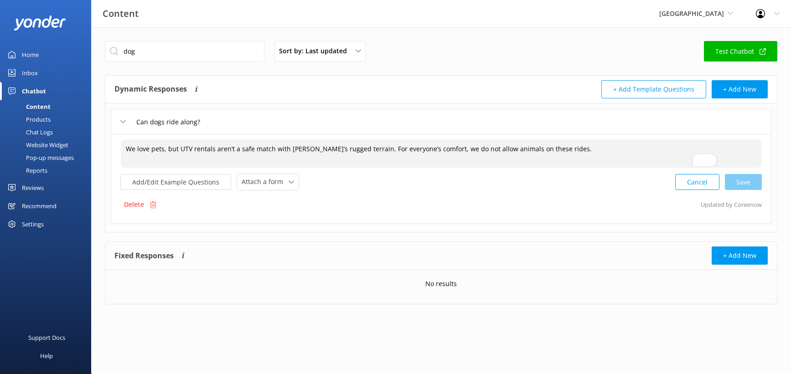
click at [692, 168] on textarea "We love pets, but UTV rentals aren’t a safe match with [PERSON_NAME]’s rugged t…" at bounding box center [441, 153] width 640 height 28
click at [643, 168] on textarea "We love pets, but UTV rentals aren’t a safe match with [PERSON_NAME]’s rugged t…" at bounding box center [441, 153] width 640 height 28
